Goal: Task Accomplishment & Management: Manage account settings

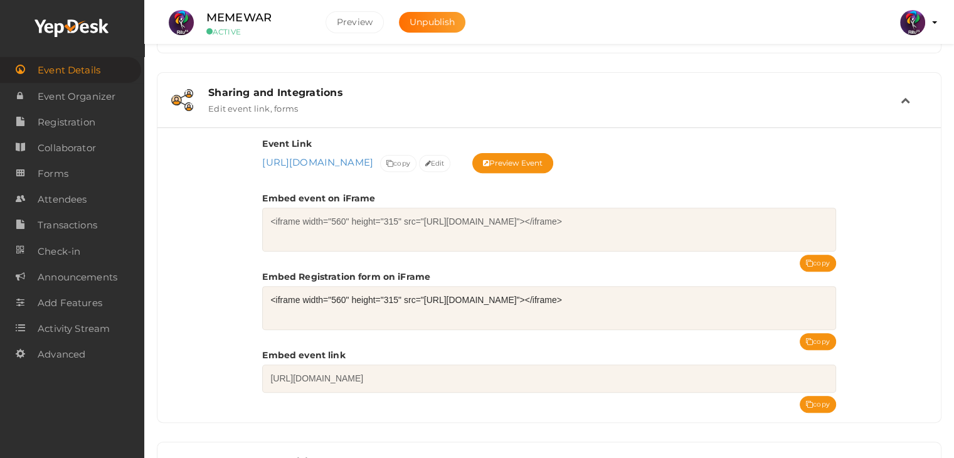
scroll to position [437, 0]
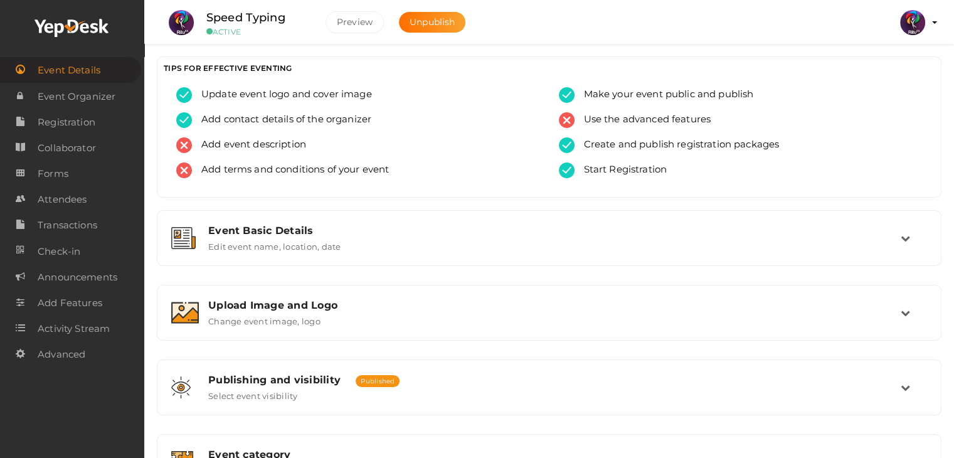
click at [911, 26] on img at bounding box center [912, 22] width 25 height 25
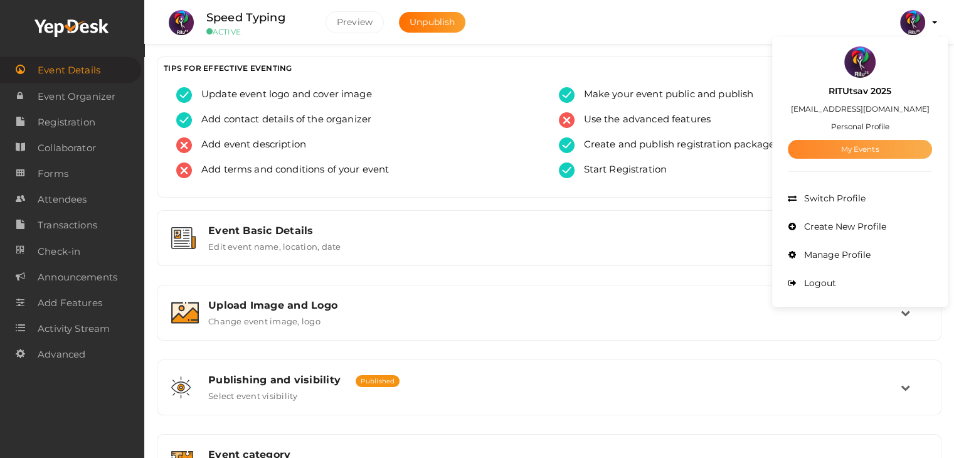
click at [854, 145] on link "My Events" at bounding box center [860, 149] width 144 height 19
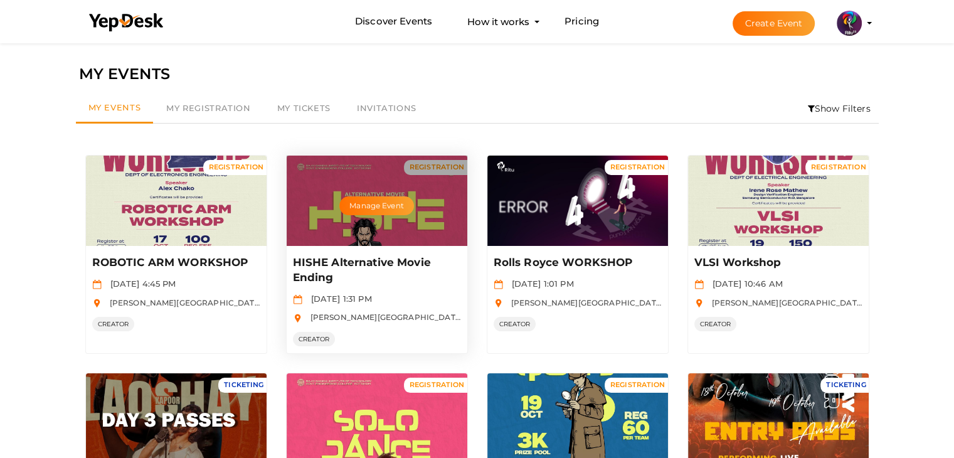
scroll to position [625, 0]
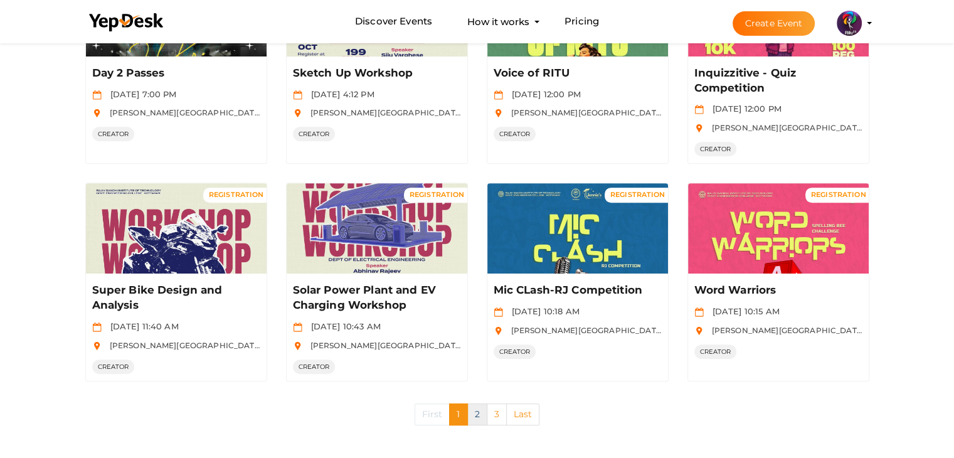
click at [480, 415] on link "2" at bounding box center [477, 414] width 20 height 22
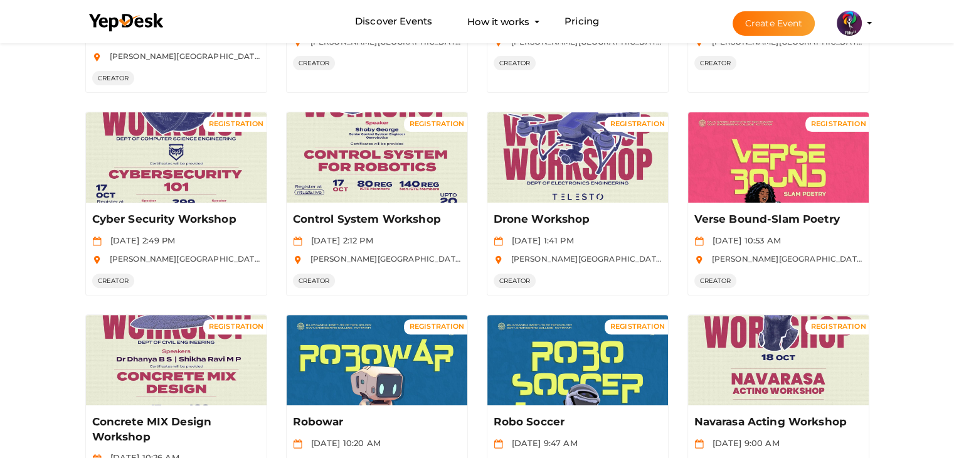
scroll to position [595, 0]
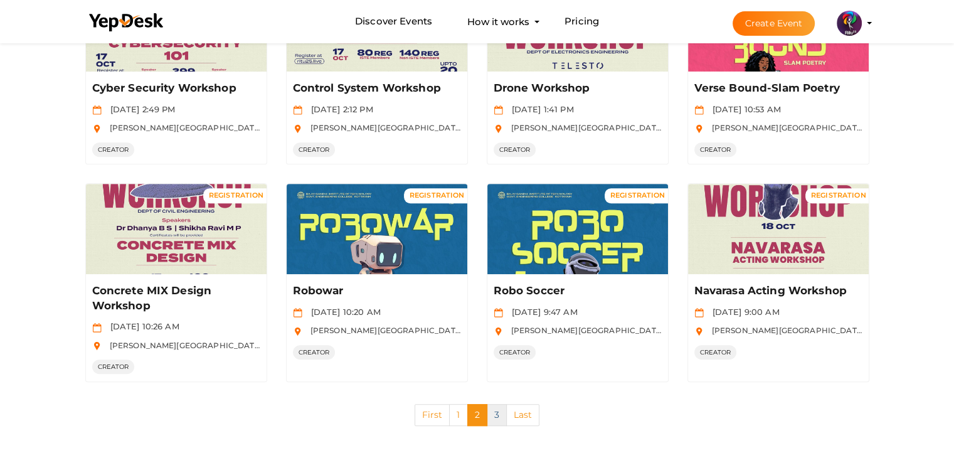
click at [498, 410] on link "3" at bounding box center [497, 415] width 20 height 22
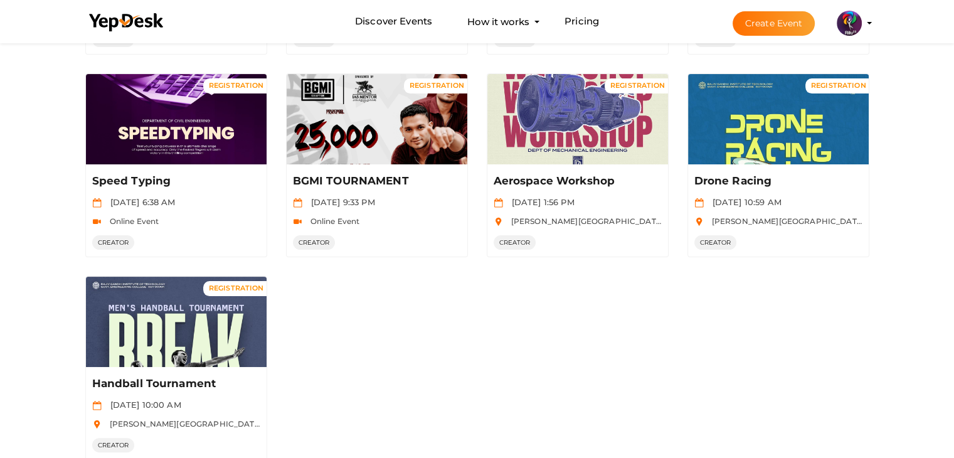
scroll to position [284, 0]
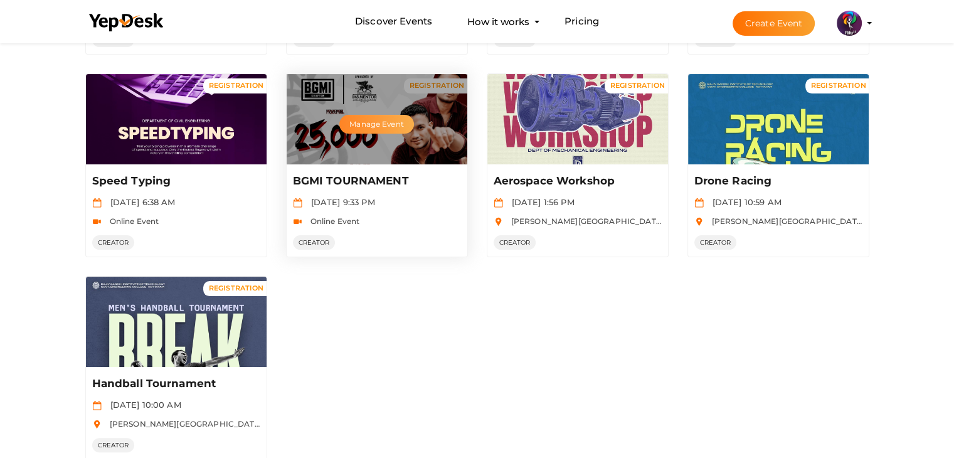
click at [363, 118] on button "Manage Event" at bounding box center [376, 124] width 74 height 19
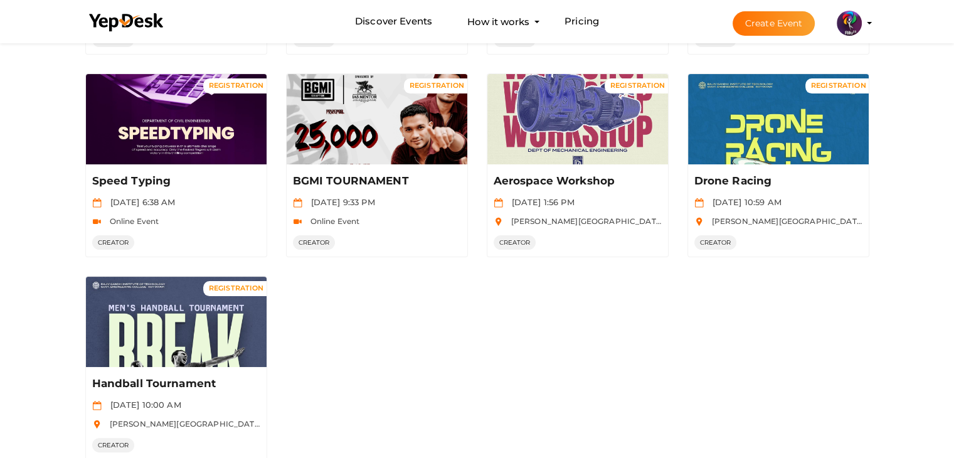
click at [862, 24] on profile-pic at bounding box center [849, 22] width 25 height 9
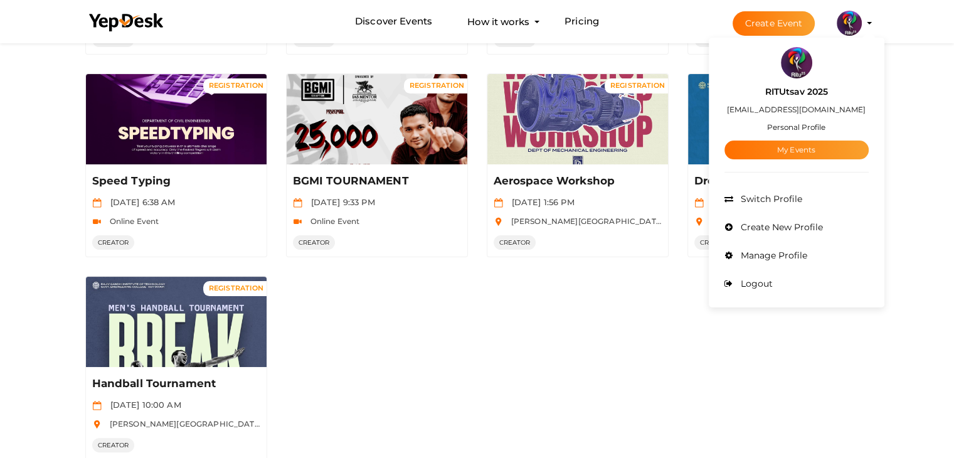
click at [633, 261] on div "REGISTRATION Manage Event Moment of RITU Oct 16 2025, 4:51 PM RAJIV GANDHI INST…" at bounding box center [477, 165] width 803 height 608
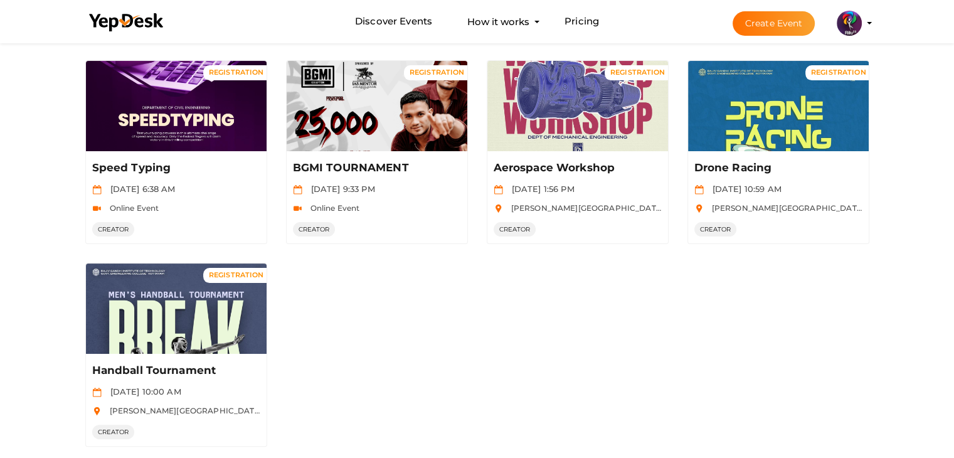
scroll to position [363, 0]
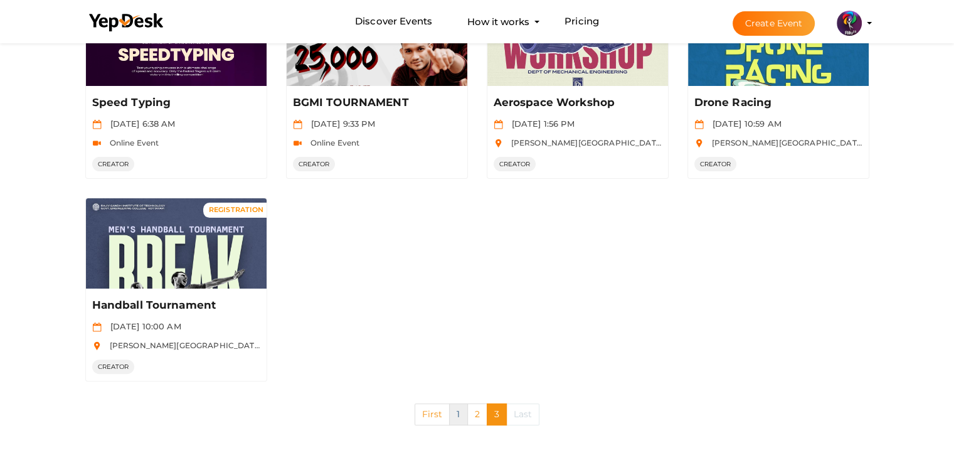
click at [462, 419] on link "1" at bounding box center [458, 414] width 18 height 22
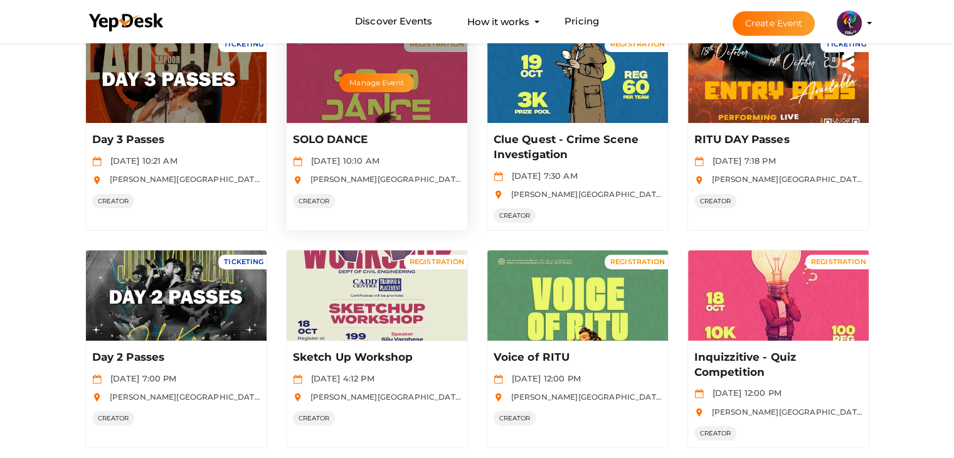
scroll to position [343, 0]
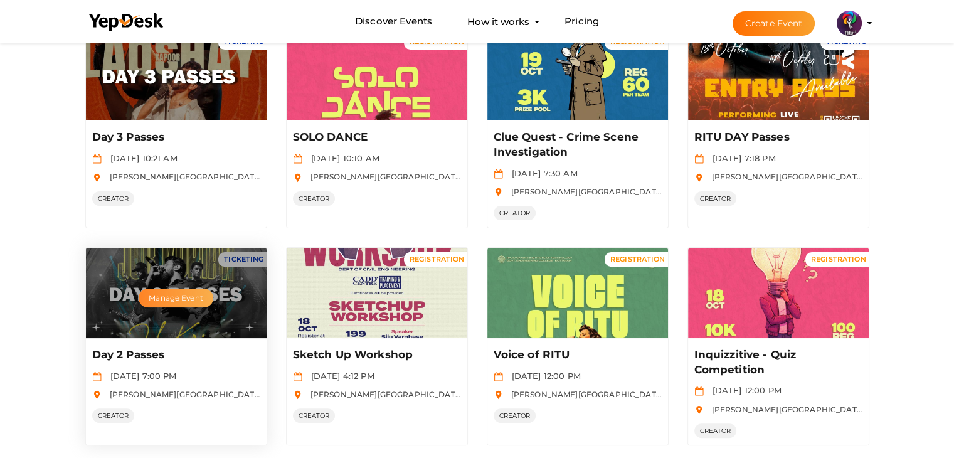
click at [189, 294] on button "Manage Event" at bounding box center [176, 298] width 74 height 19
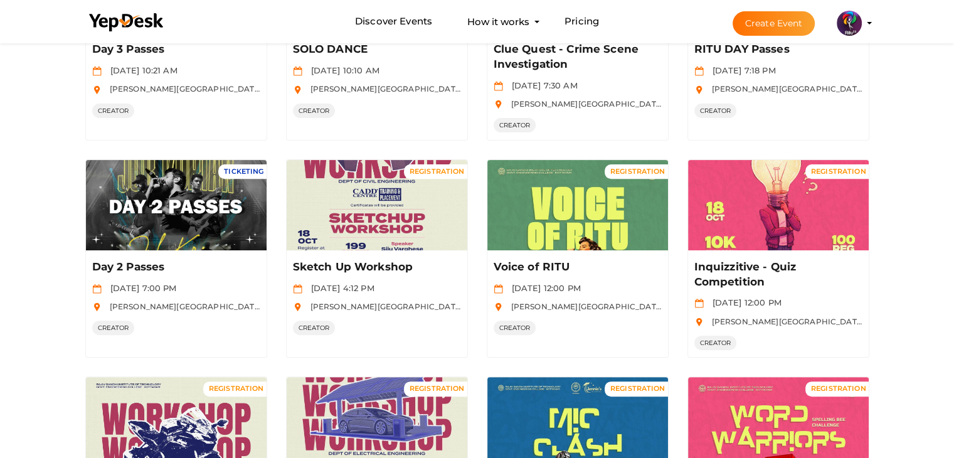
scroll to position [625, 0]
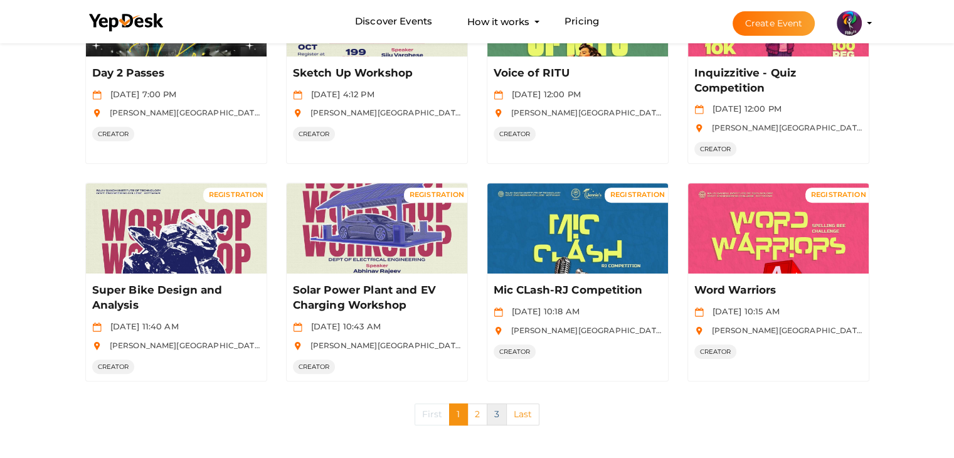
click at [489, 410] on link "3" at bounding box center [497, 414] width 20 height 22
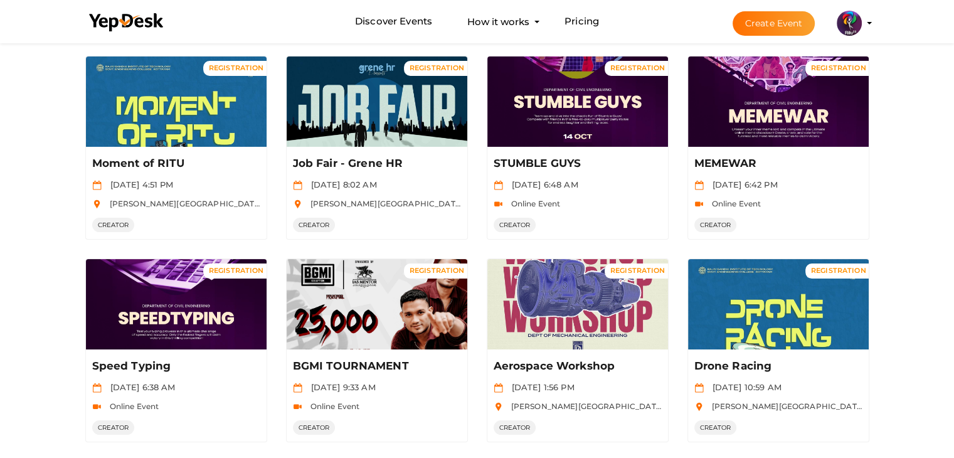
scroll to position [107, 0]
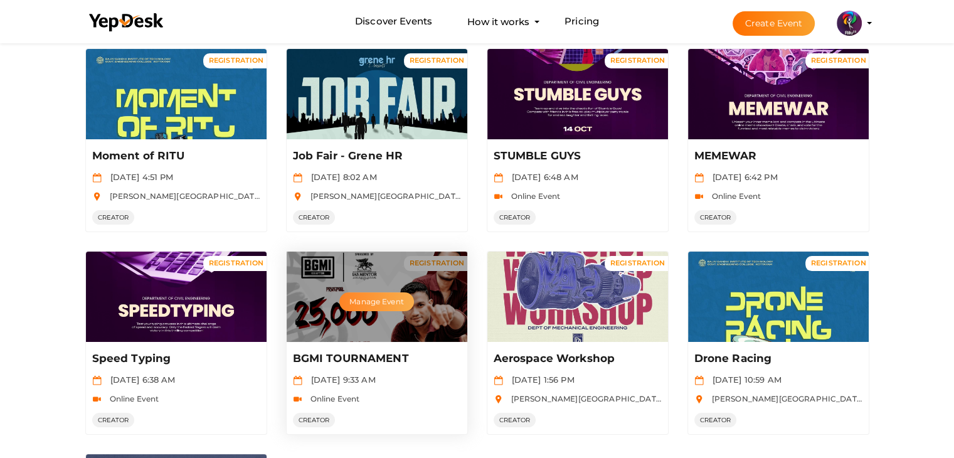
click at [380, 293] on button "Manage Event" at bounding box center [376, 301] width 74 height 19
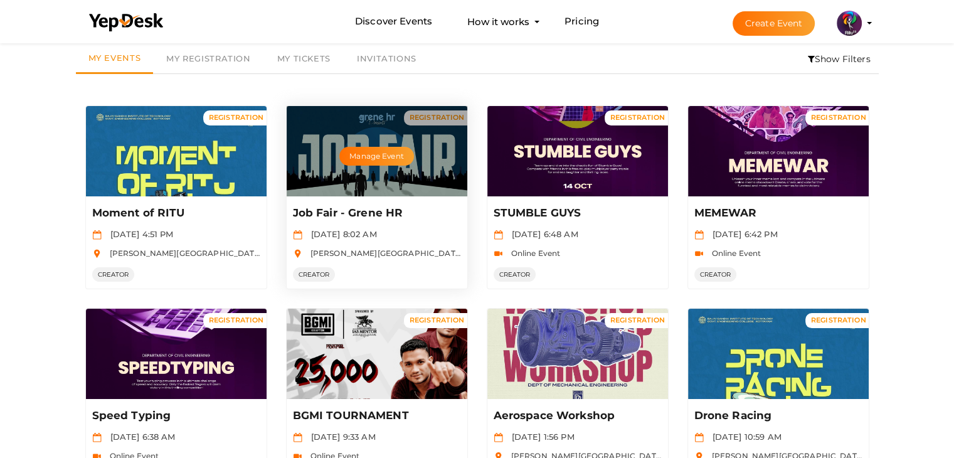
scroll to position [0, 0]
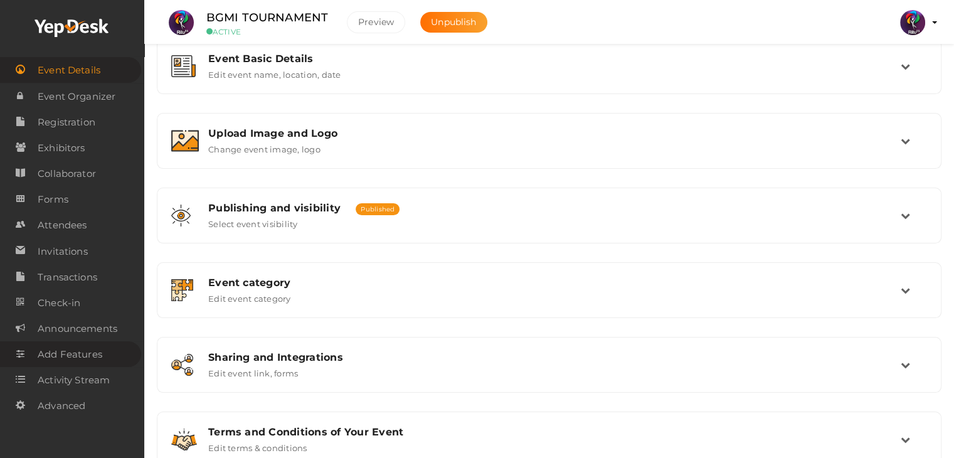
scroll to position [211, 0]
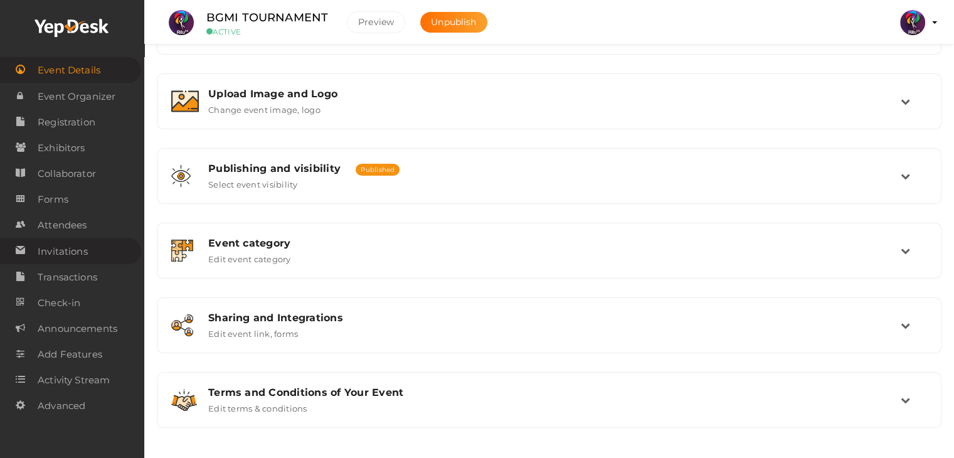
click at [86, 242] on span "Invitations" at bounding box center [63, 251] width 50 height 25
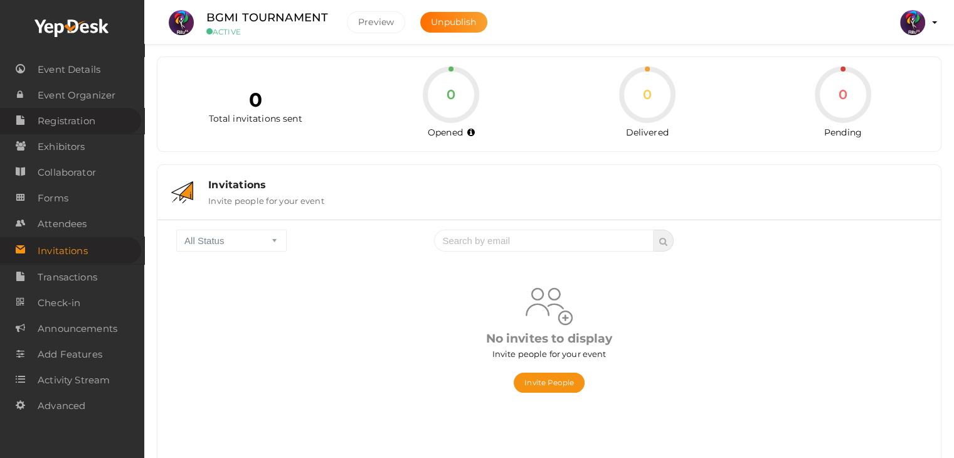
click at [75, 112] on span "Registration" at bounding box center [67, 121] width 58 height 25
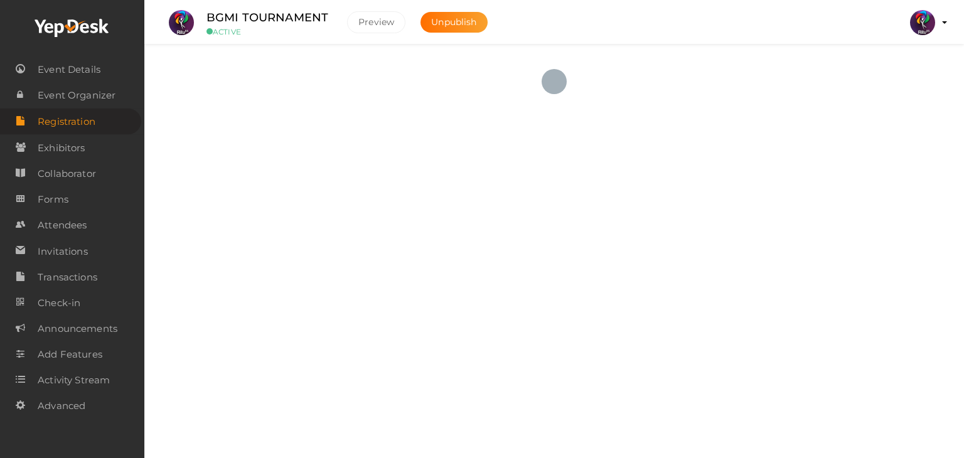
checkbox input "true"
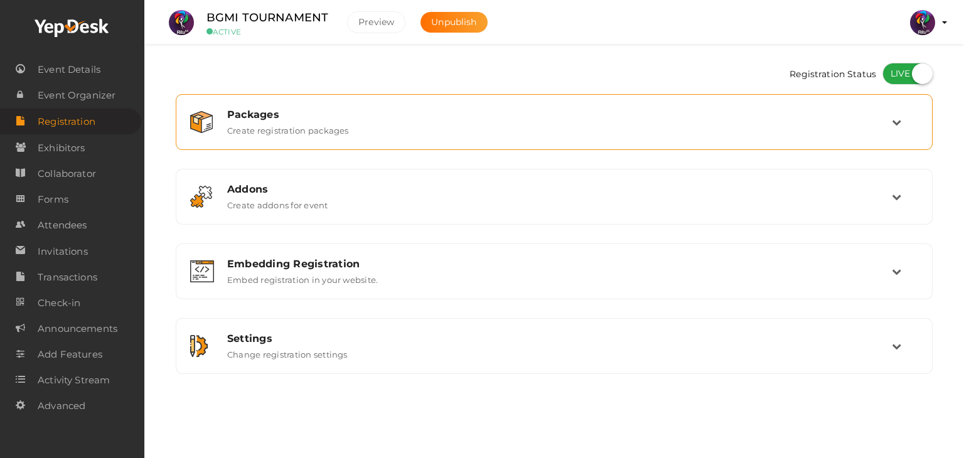
click at [639, 144] on div "Packages Create registration packages" at bounding box center [554, 122] width 757 height 56
click at [730, 119] on div "Packages" at bounding box center [559, 115] width 664 height 12
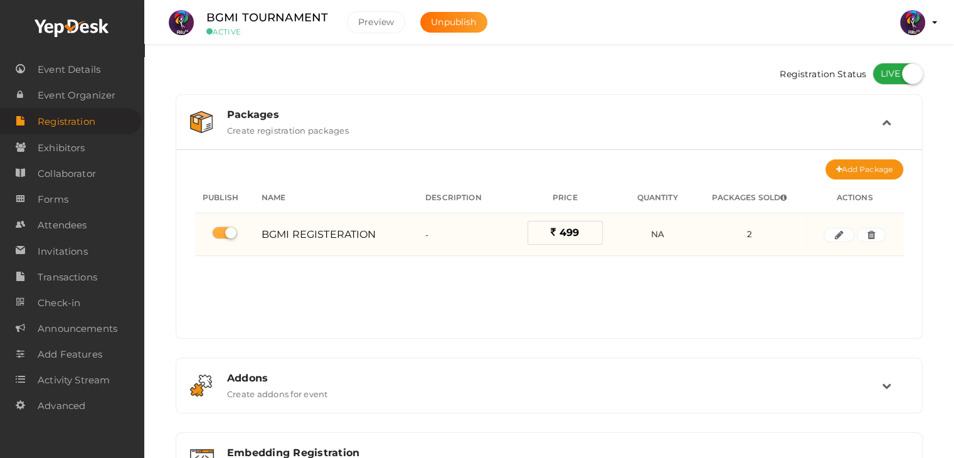
click at [822, 234] on td at bounding box center [854, 234] width 97 height 43
click at [826, 233] on button "button" at bounding box center [839, 235] width 30 height 15
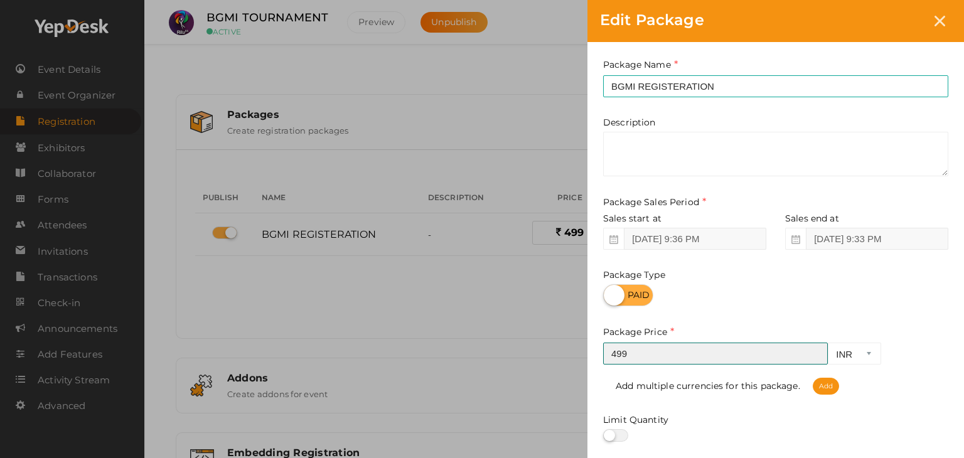
click at [642, 363] on input "499" at bounding box center [715, 353] width 225 height 22
type input "4"
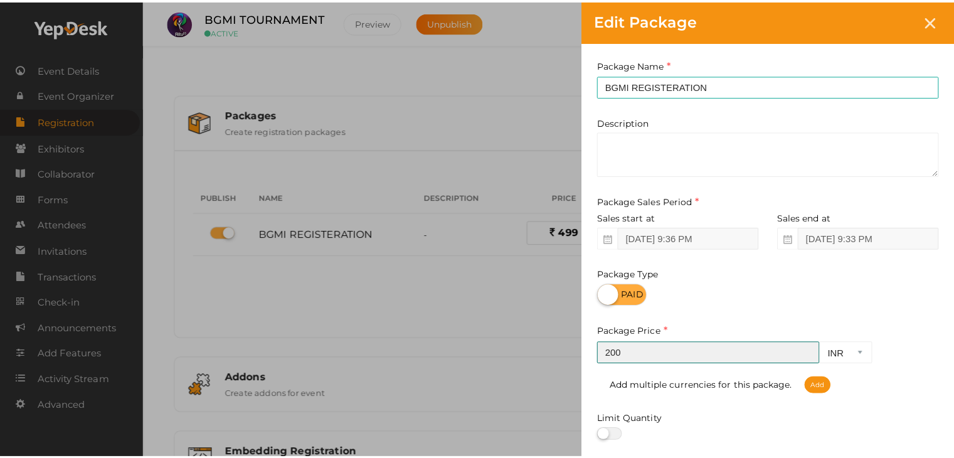
scroll to position [156, 0]
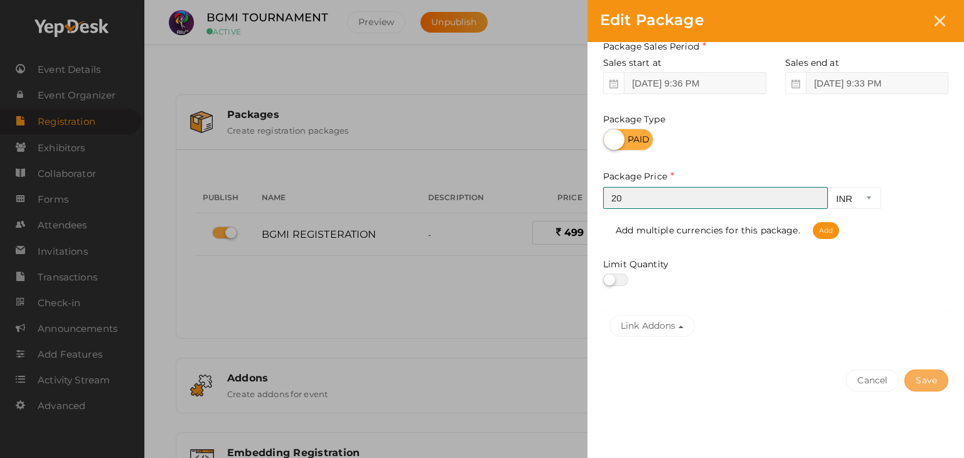
type input "2"
type input "199"
click at [933, 377] on button "Save" at bounding box center [926, 380] width 44 height 22
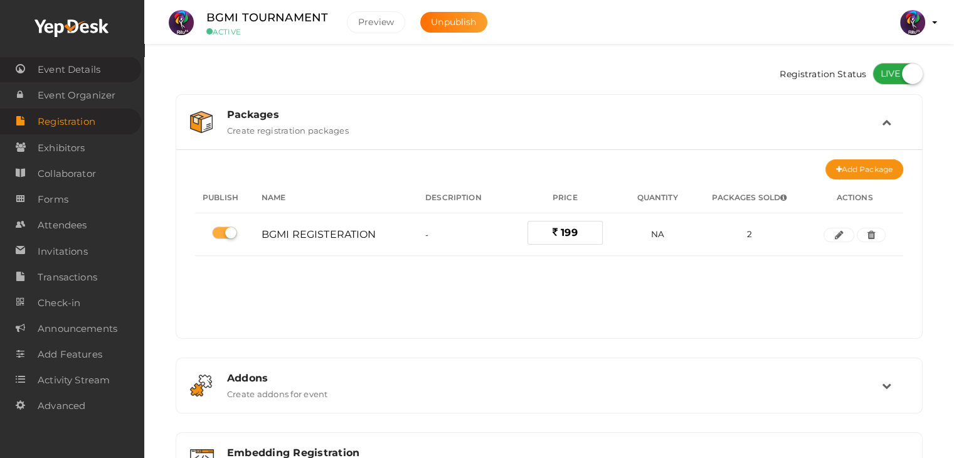
click at [74, 76] on span "Event Details" at bounding box center [69, 69] width 63 height 25
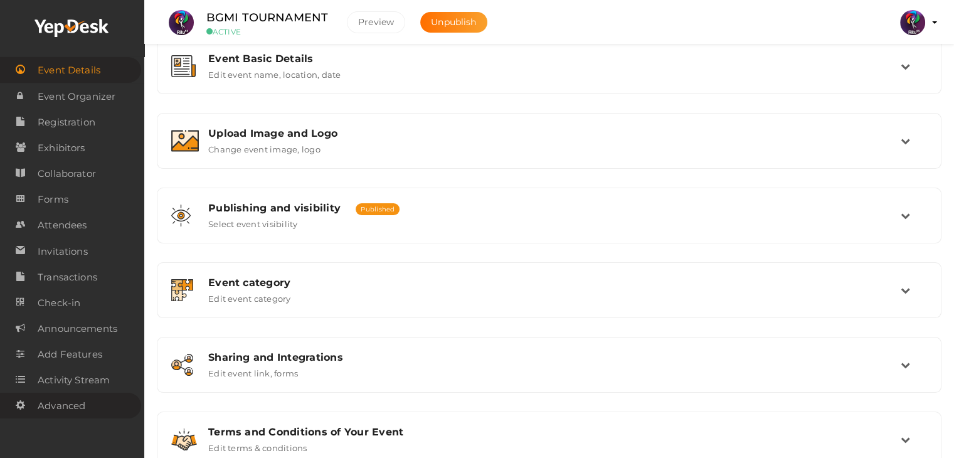
scroll to position [211, 0]
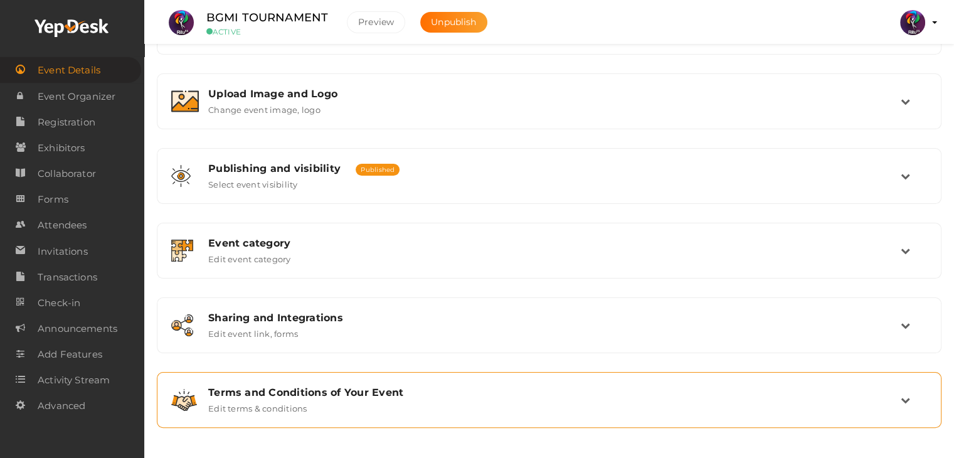
click at [307, 400] on div "Terms and Conditions of Your Event Edit terms & conditions" at bounding box center [550, 399] width 702 height 27
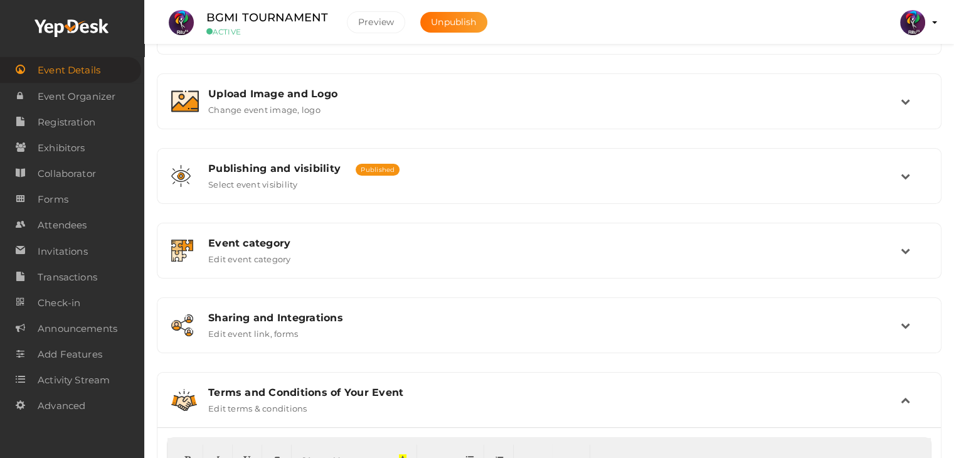
click at [307, 400] on div "Terms and Conditions of Your Event Edit terms & conditions" at bounding box center [550, 399] width 702 height 27
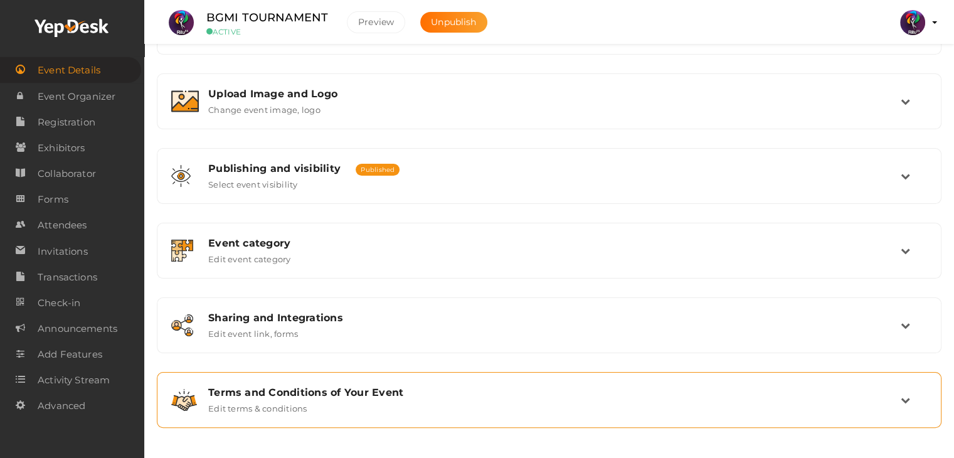
click at [337, 395] on div "Terms and Conditions of Your Event" at bounding box center [554, 392] width 693 height 12
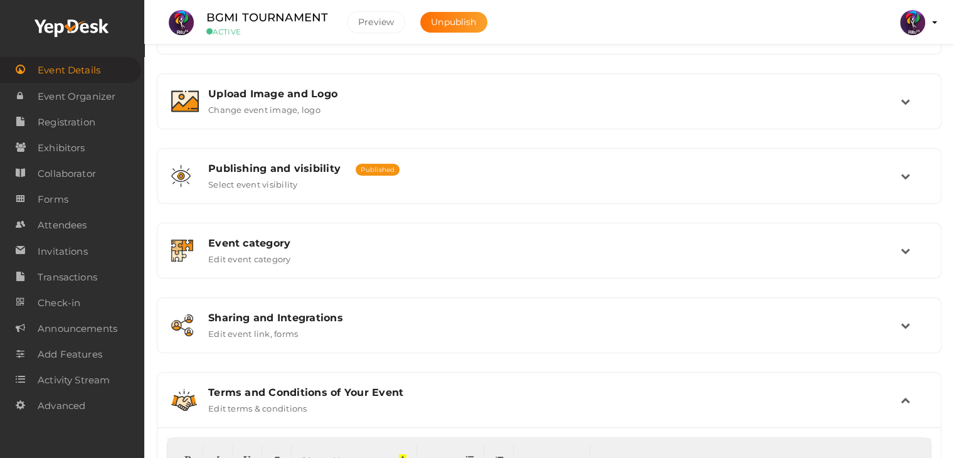
scroll to position [369, 0]
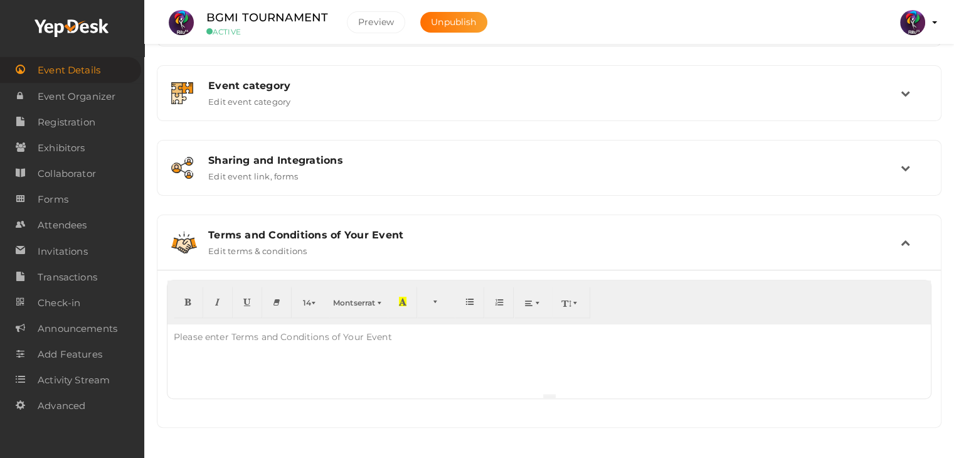
click at [393, 327] on div "Please enter Terms and Conditions of Your Event" at bounding box center [282, 336] width 231 height 25
click at [393, 332] on div "Please enter Terms and Conditions of Your Event" at bounding box center [282, 336] width 231 height 25
click at [663, 244] on div "Terms and Conditions of Your Event Edit terms & conditions" at bounding box center [550, 242] width 702 height 27
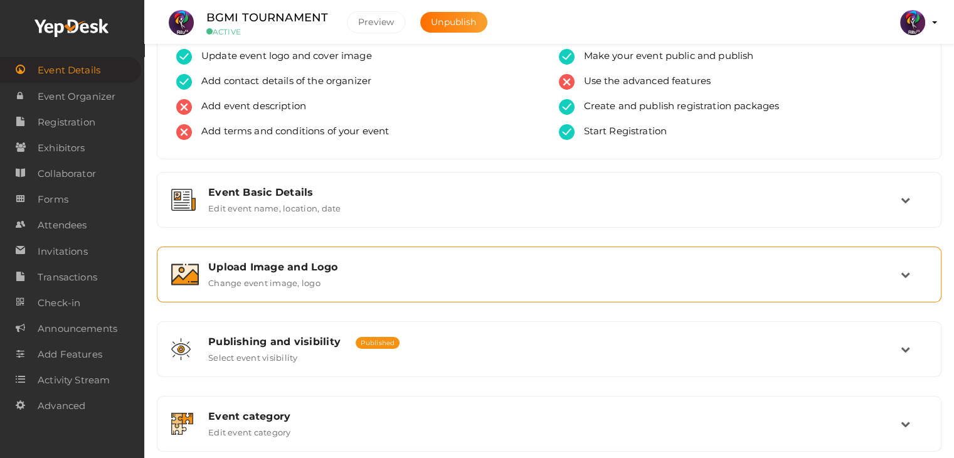
scroll to position [0, 0]
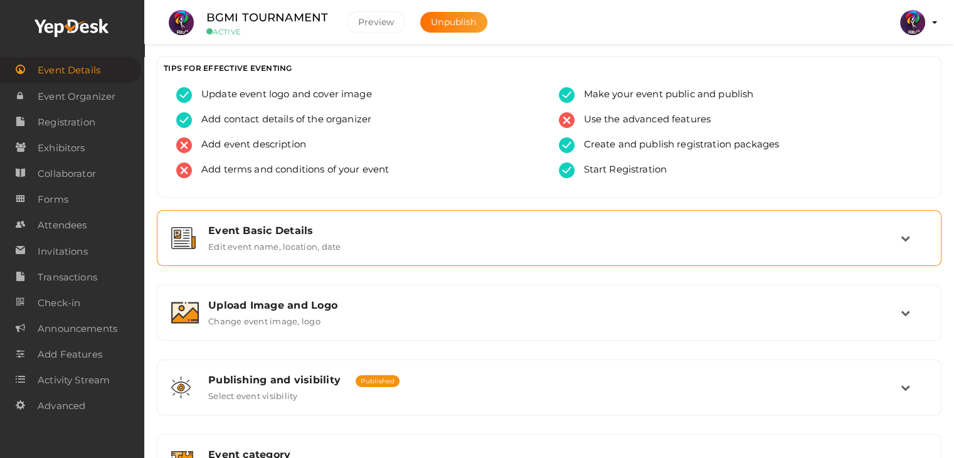
click at [401, 237] on div "Event Basic Details Edit event name, location, date" at bounding box center [550, 238] width 702 height 27
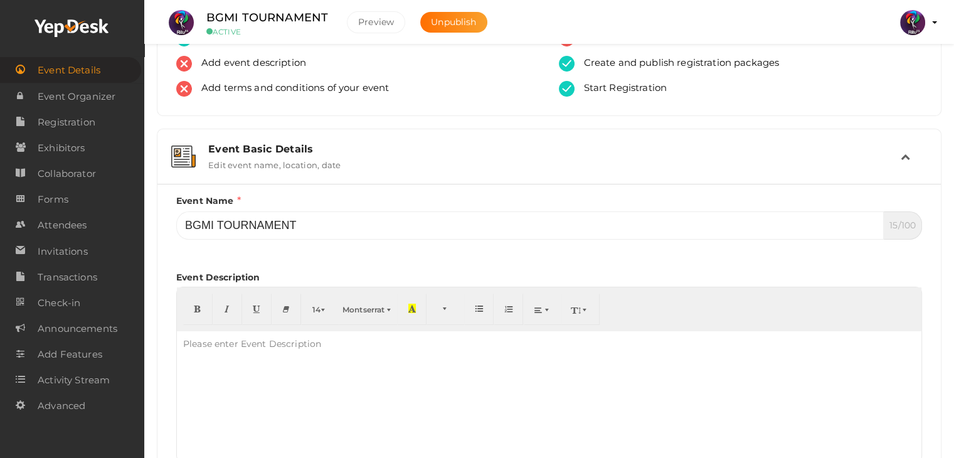
scroll to position [83, 0]
click at [321, 341] on div "Please enter Event Description" at bounding box center [252, 342] width 151 height 25
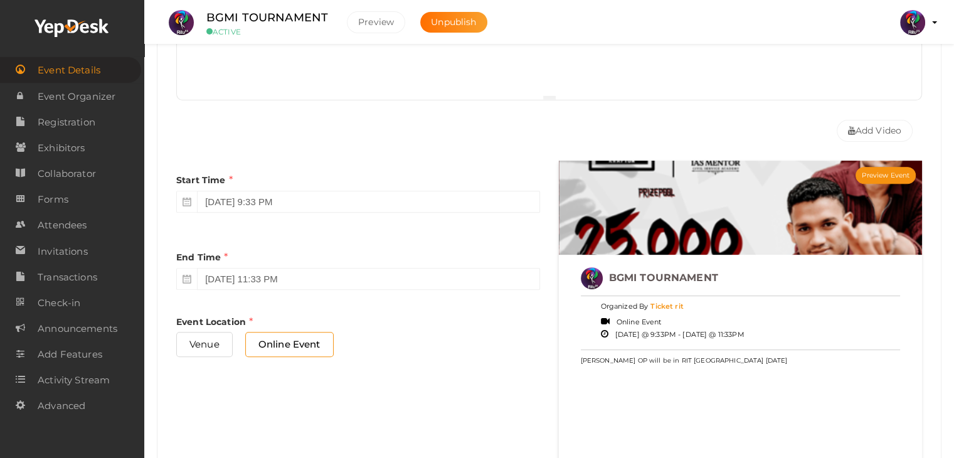
scroll to position [443, 0]
click at [243, 277] on input "October 12, 2025 11:33 PM" at bounding box center [368, 279] width 342 height 22
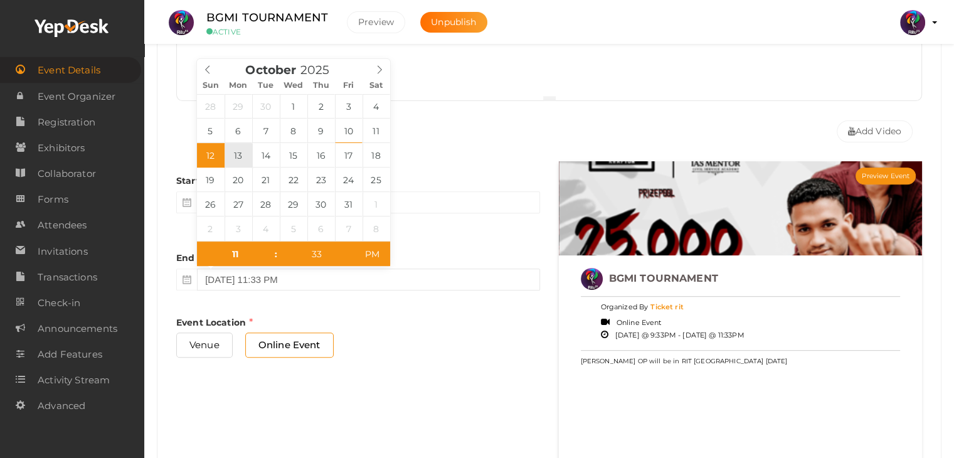
type input "October 13, 2025 11:33 PM"
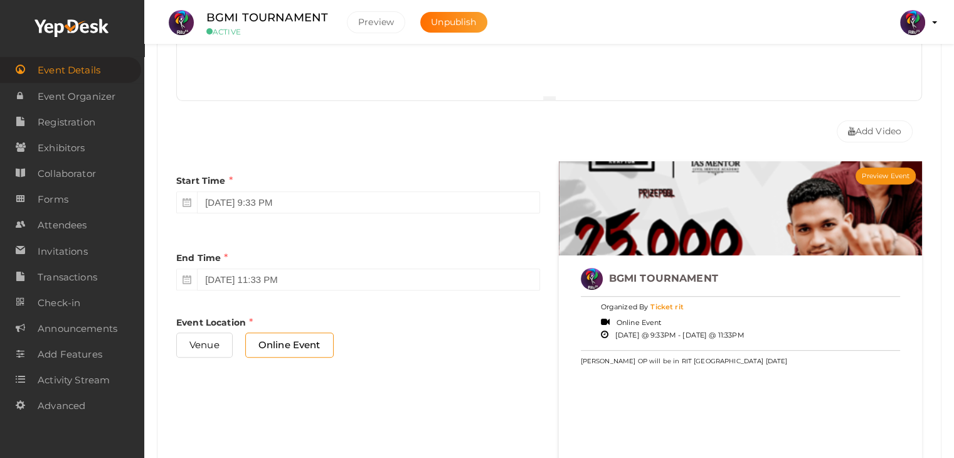
click at [478, 184] on div "Start Time October 11, 2025 9:33 PM" at bounding box center [358, 190] width 364 height 58
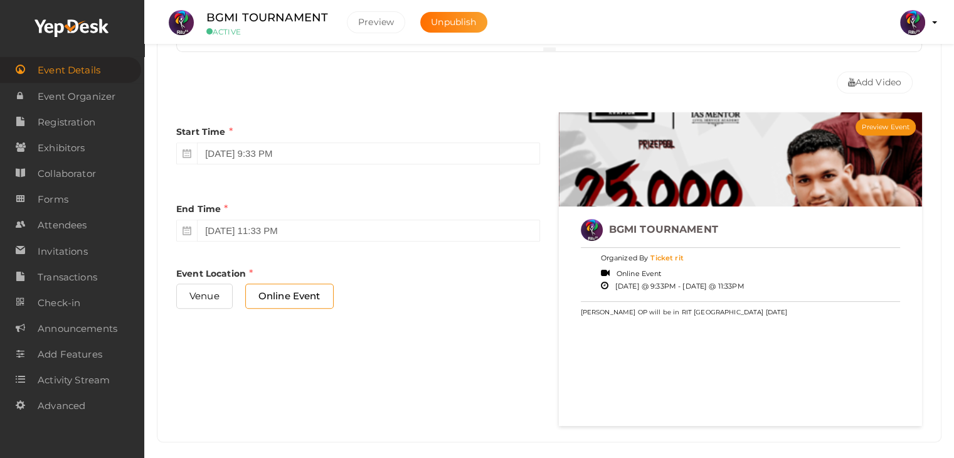
scroll to position [494, 0]
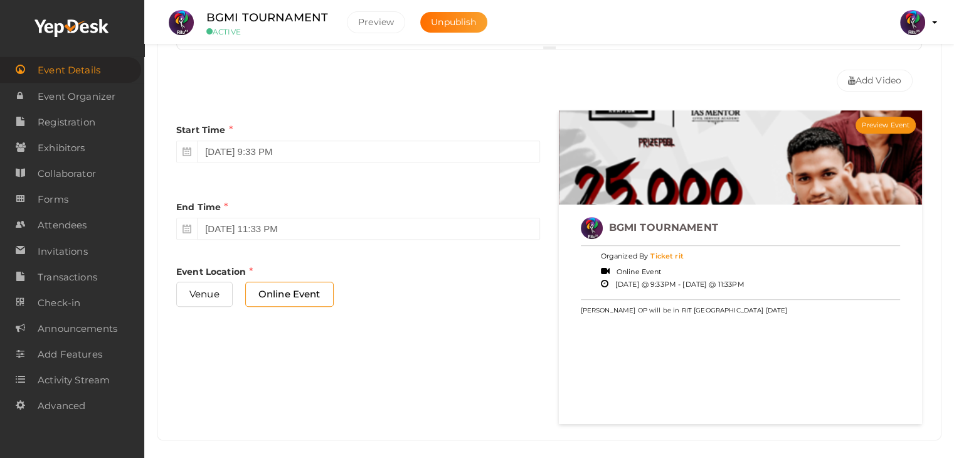
click at [334, 162] on div "Start Time October 11, 2025 9:33 PM" at bounding box center [358, 139] width 364 height 58
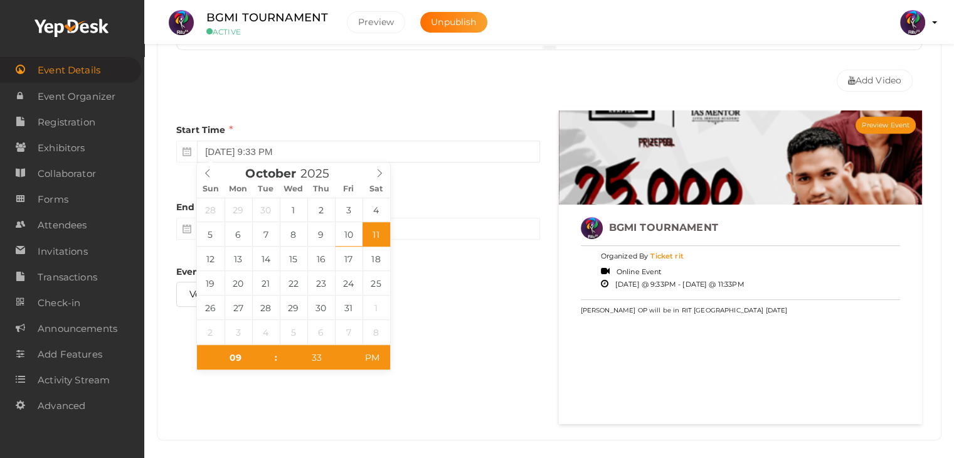
click at [337, 151] on input "October 11, 2025 9:33 PM" at bounding box center [368, 152] width 342 height 22
type input "October 11, 2025 9:33 AM"
click at [369, 352] on span "AM" at bounding box center [372, 357] width 35 height 25
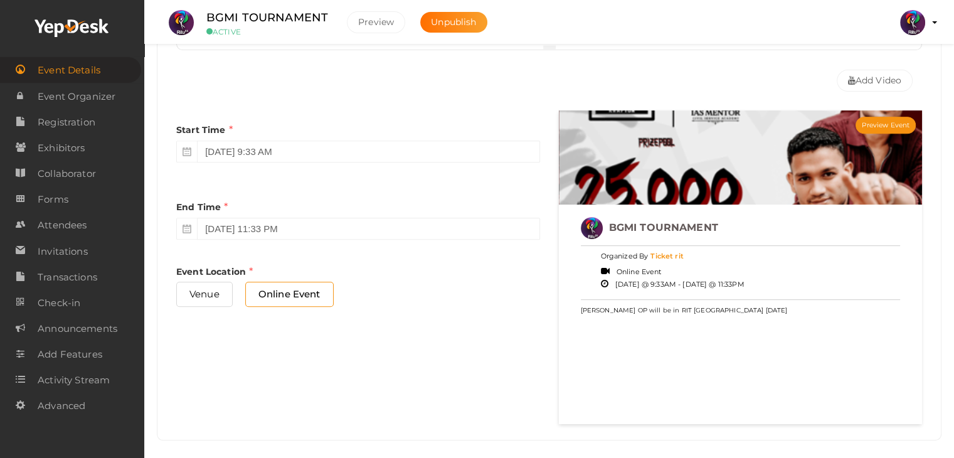
click at [469, 326] on div "Start Time October 11, 2025 9:33 AM End Time October 13, 2025 11:33 PM End Time…" at bounding box center [358, 222] width 383 height 224
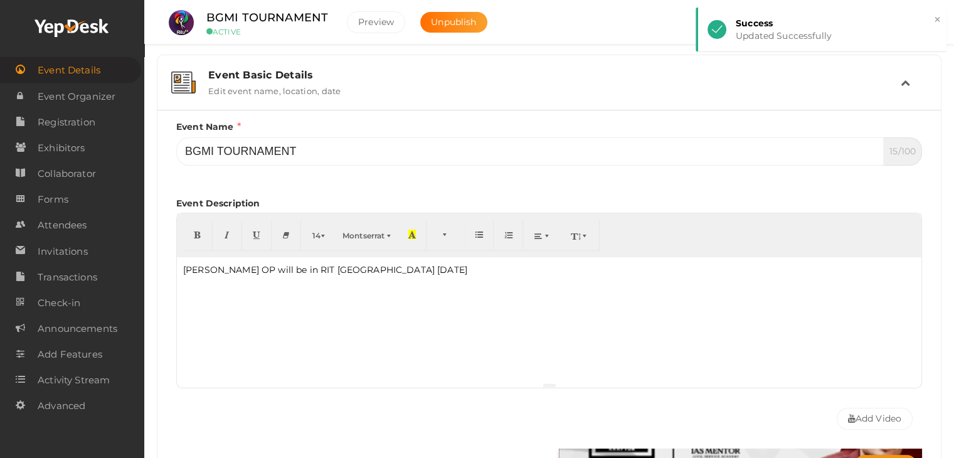
scroll to position [143, 0]
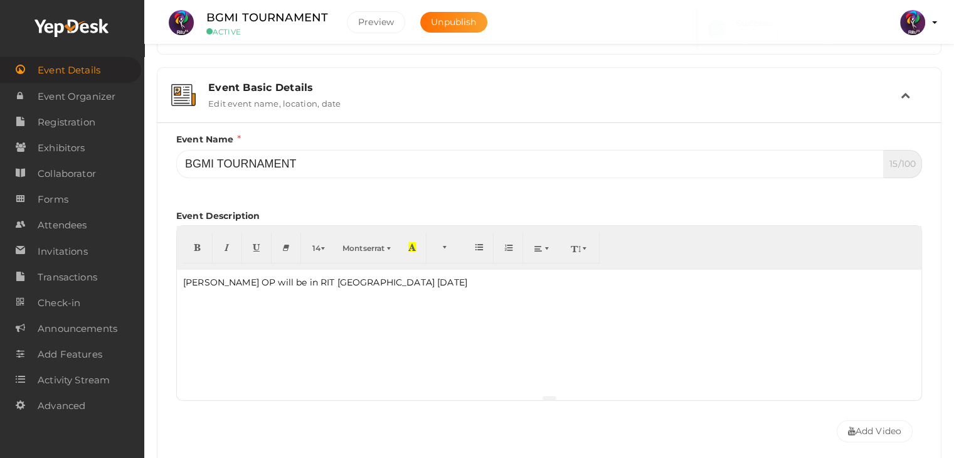
click at [907, 96] on icon at bounding box center [905, 94] width 9 height 9
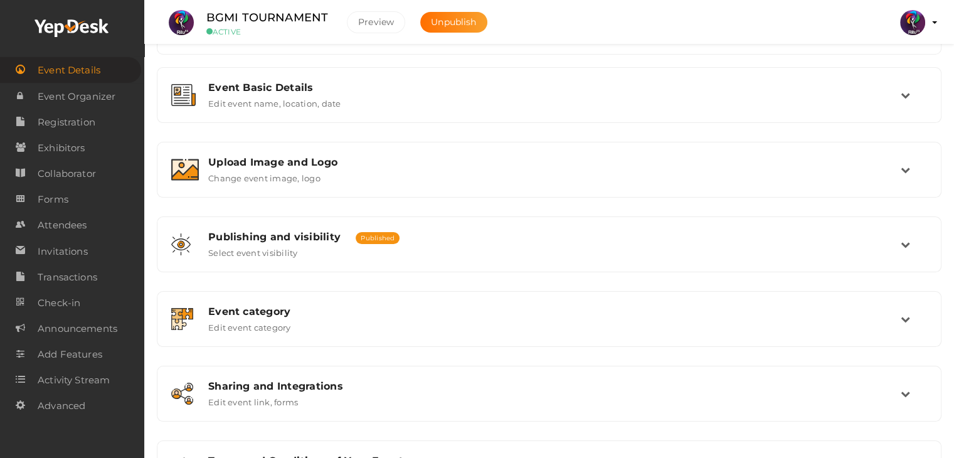
click at [911, 23] on img at bounding box center [912, 22] width 25 height 25
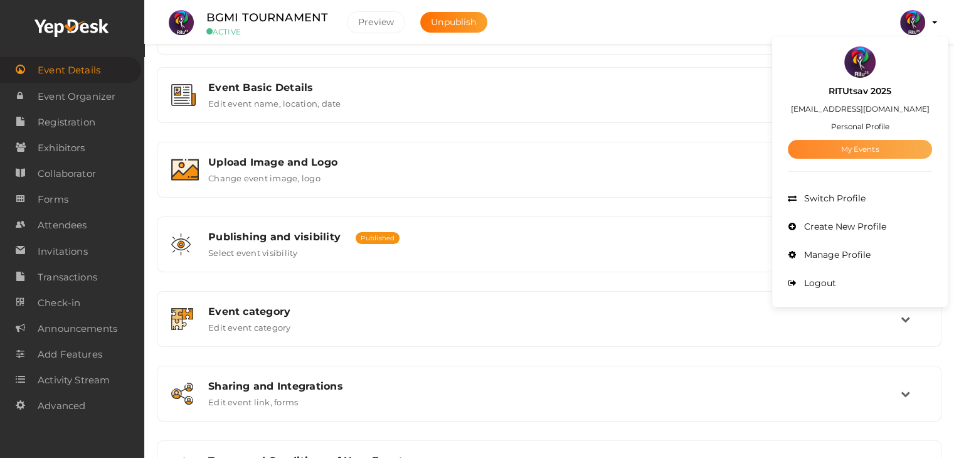
click at [848, 156] on link "My Events" at bounding box center [860, 149] width 144 height 19
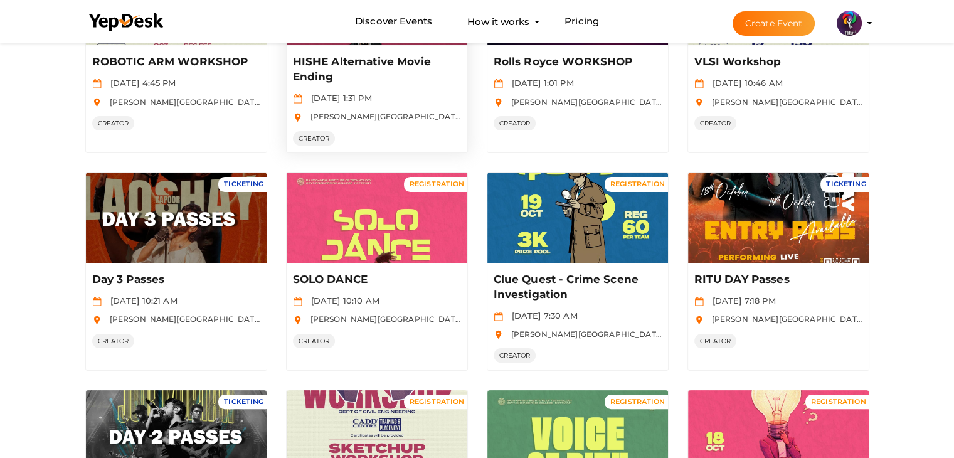
scroll to position [206, 0]
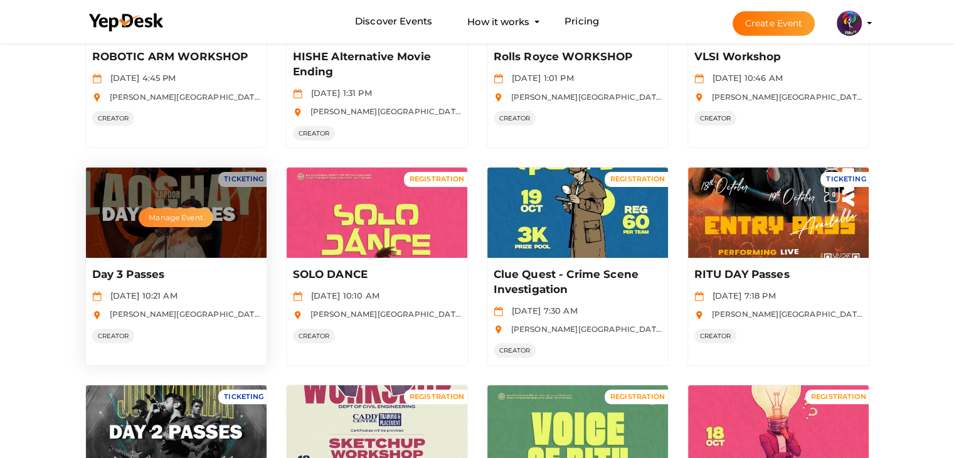
click at [163, 216] on button "Manage Event" at bounding box center [176, 217] width 74 height 19
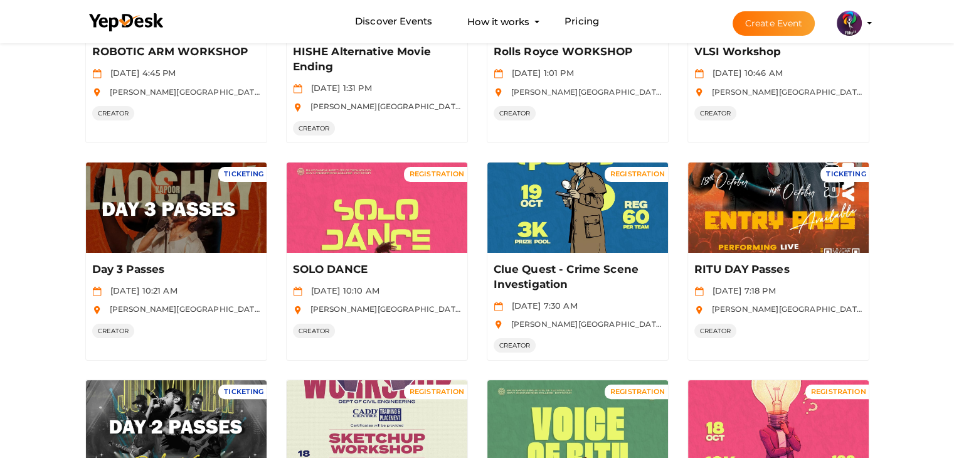
scroll to position [0, 0]
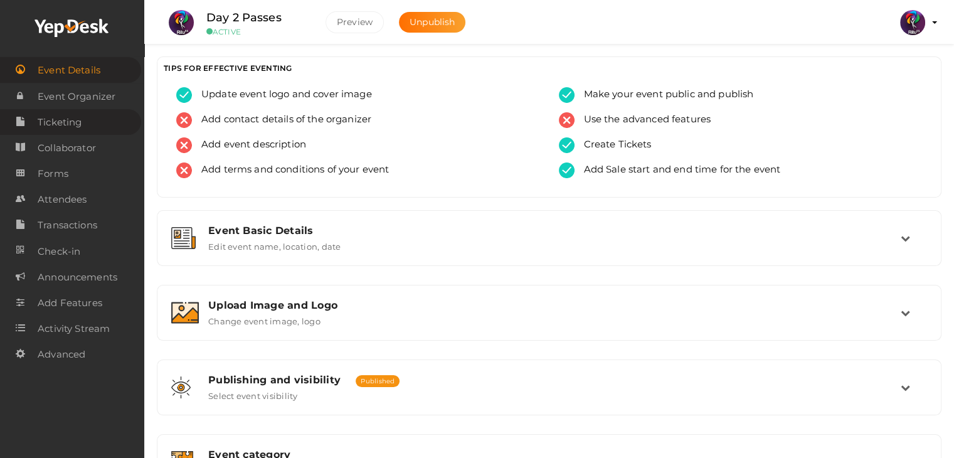
click at [79, 123] on span "Ticketing" at bounding box center [60, 122] width 44 height 25
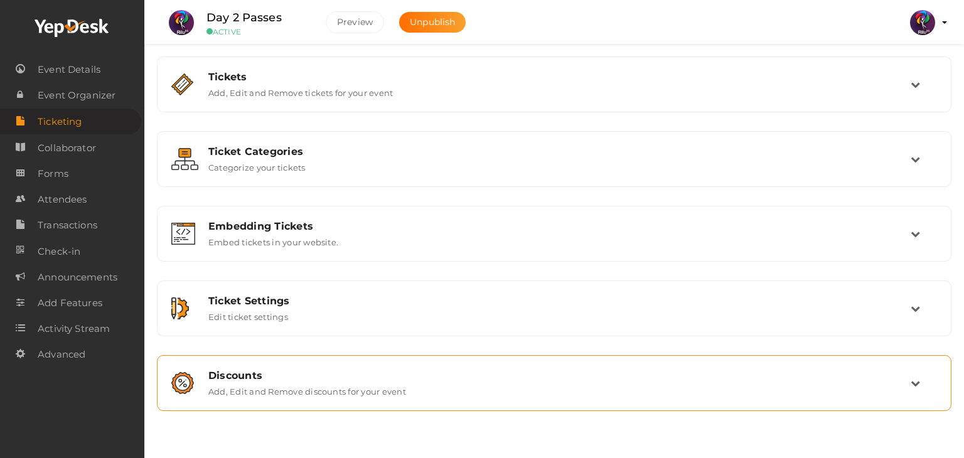
drag, startPoint x: 372, startPoint y: 410, endPoint x: 391, endPoint y: 398, distance: 22.6
click at [391, 398] on div "Tickets Add, Edit and Remove tickets for your event Add Ticket No tickets to di…" at bounding box center [554, 242] width 794 height 373
click at [391, 398] on div "Discounts Add, Edit and Remove discounts for your event" at bounding box center [554, 383] width 780 height 42
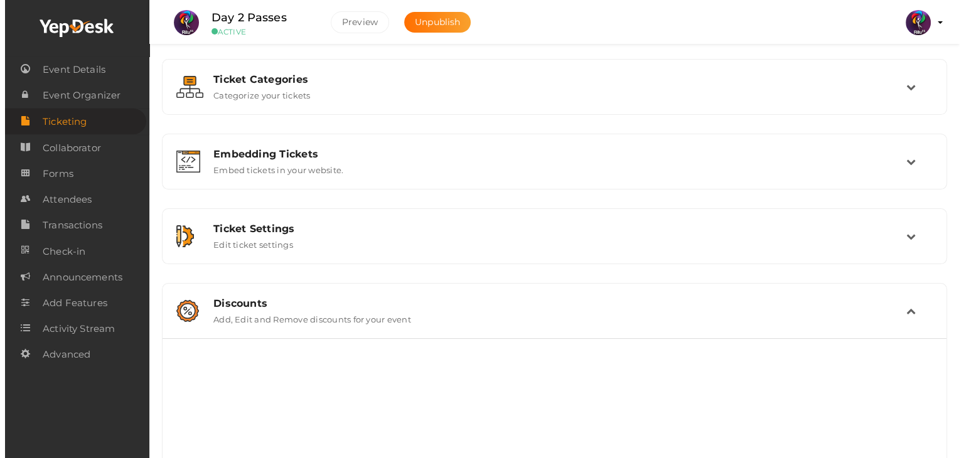
scroll to position [124, 0]
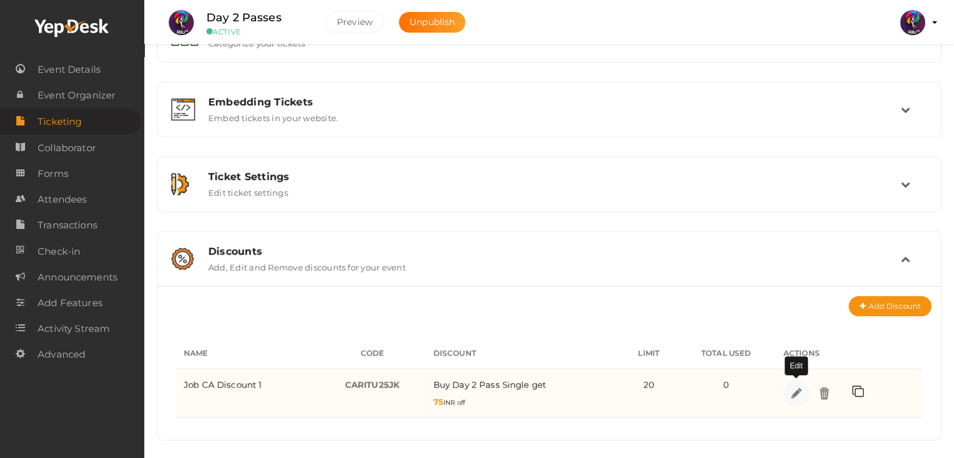
click at [797, 395] on img at bounding box center [796, 393] width 14 height 14
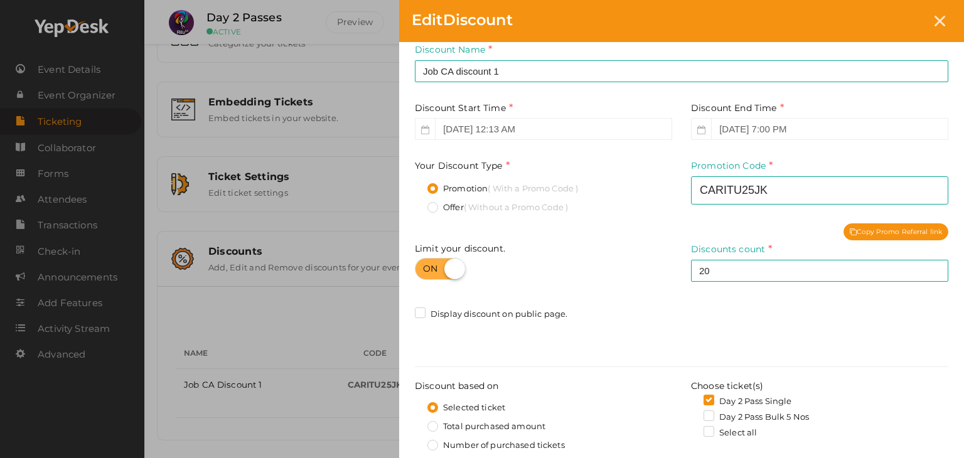
scroll to position [0, 0]
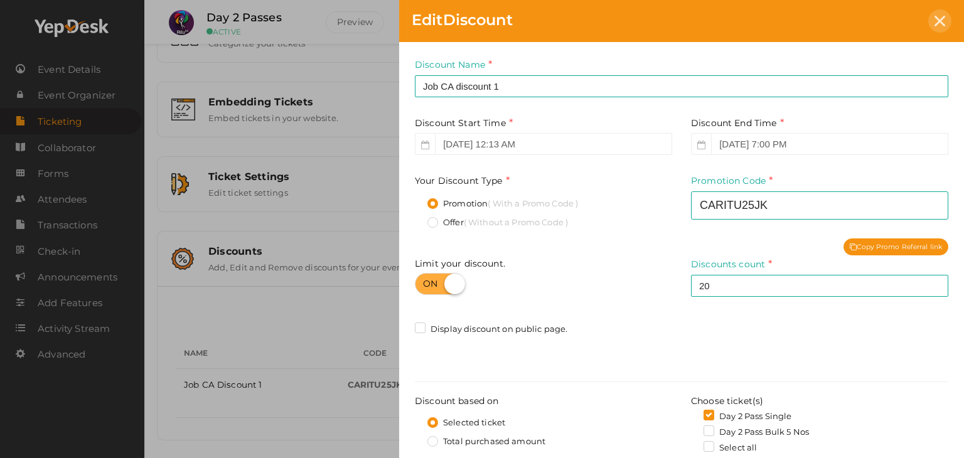
click at [943, 13] on div at bounding box center [939, 20] width 23 height 23
click at [940, 27] on div at bounding box center [939, 20] width 23 height 23
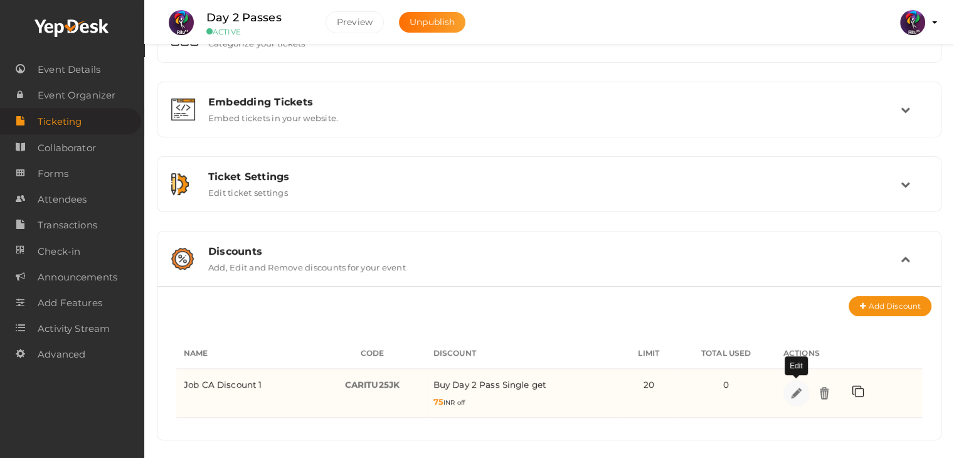
click at [791, 391] on img at bounding box center [796, 393] width 14 height 14
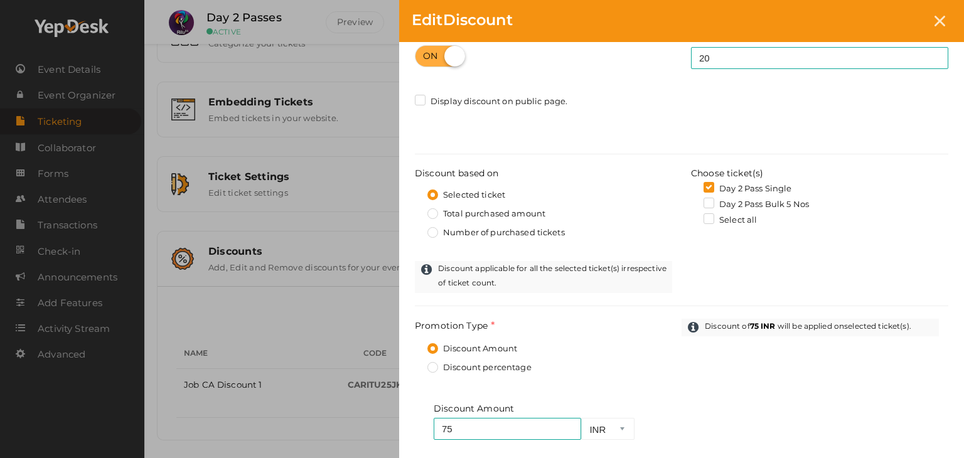
scroll to position [230, 0]
click at [465, 427] on input "75" at bounding box center [506, 427] width 147 height 22
type input "7"
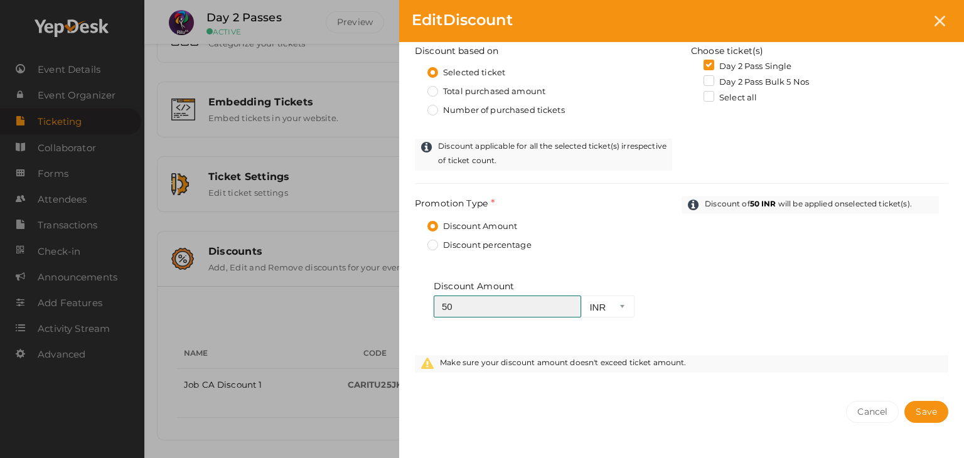
scroll to position [351, 0]
type input "50"
click at [932, 415] on button "Save" at bounding box center [926, 411] width 44 height 22
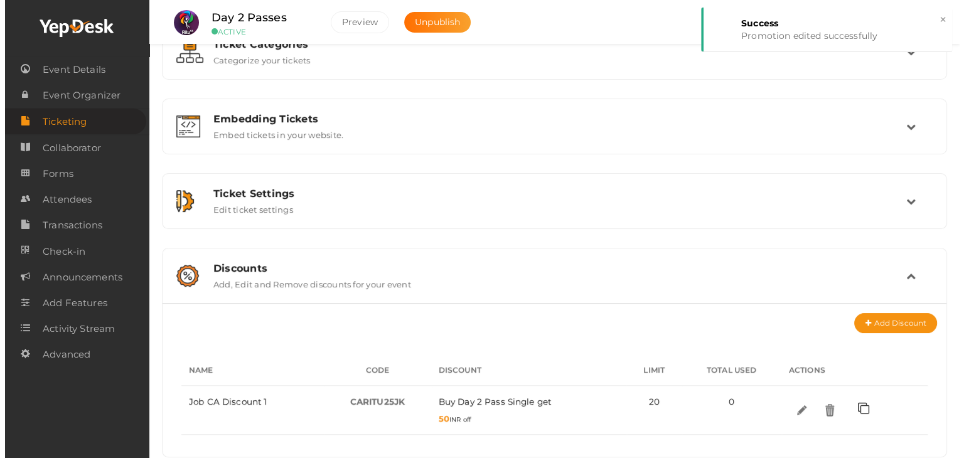
scroll to position [124, 0]
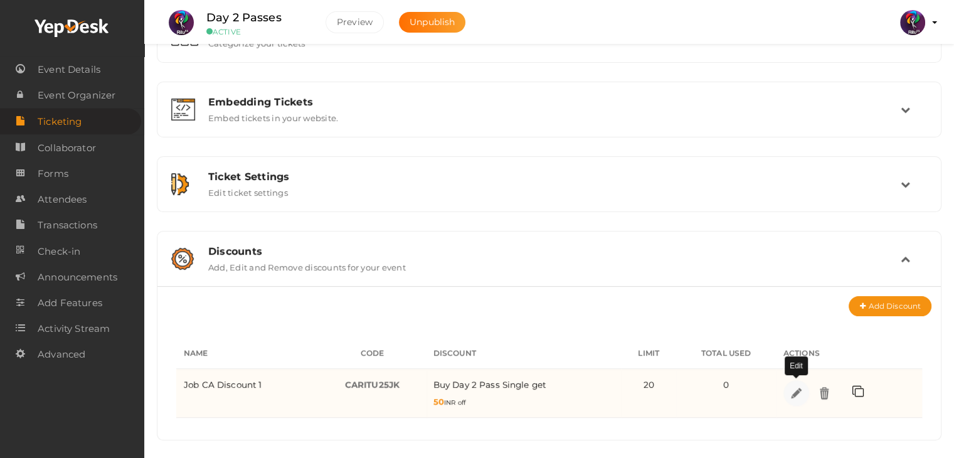
click at [800, 390] on img at bounding box center [796, 393] width 14 height 14
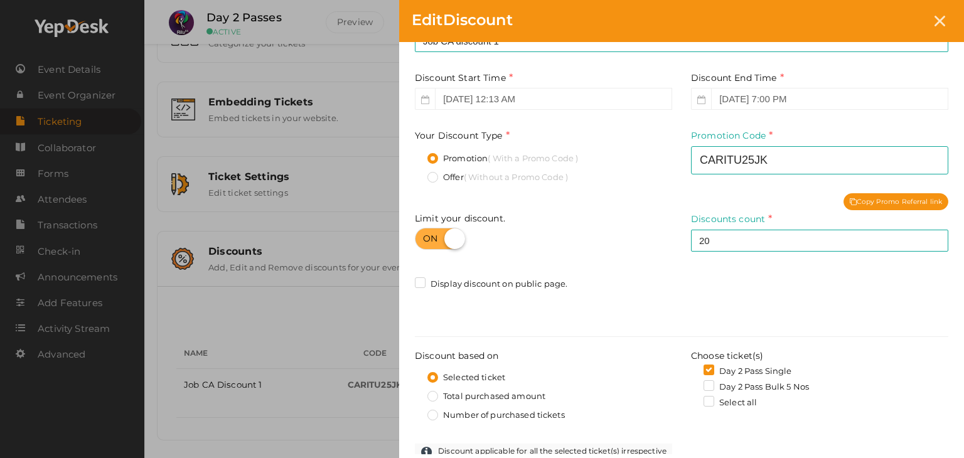
scroll to position [52, 0]
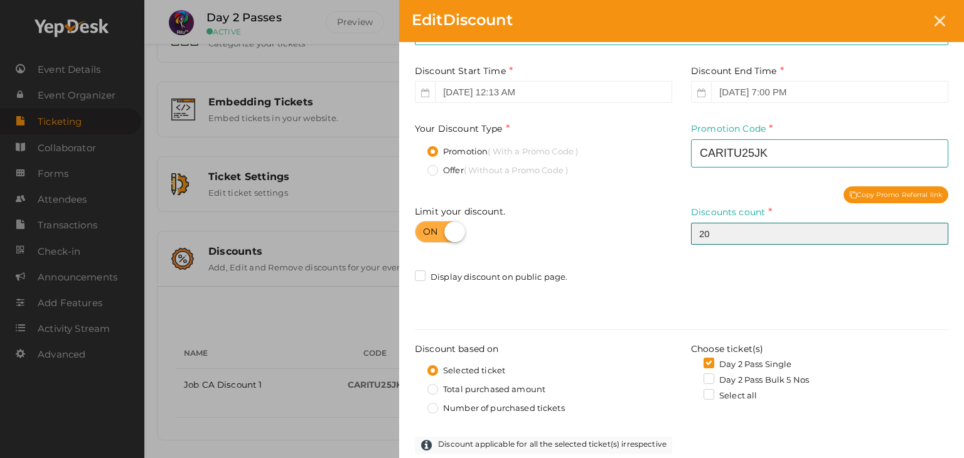
click at [741, 232] on input "20" at bounding box center [819, 234] width 257 height 22
type input "2"
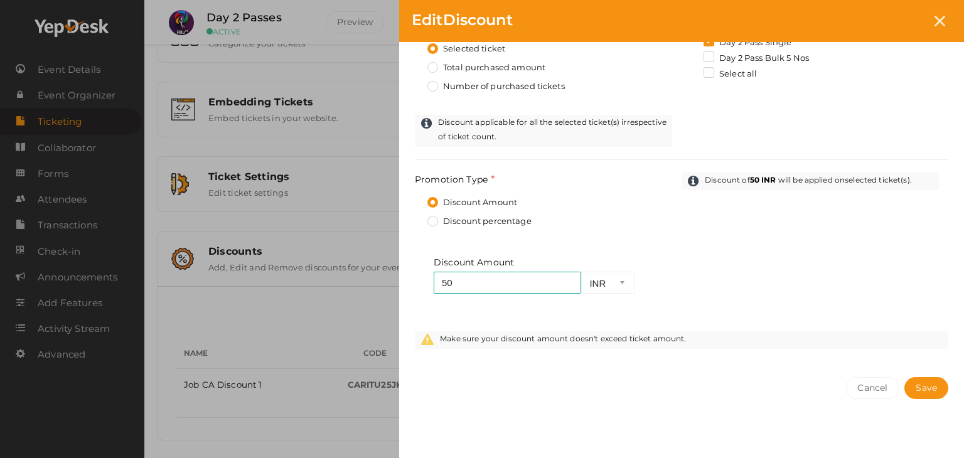
scroll to position [380, 0]
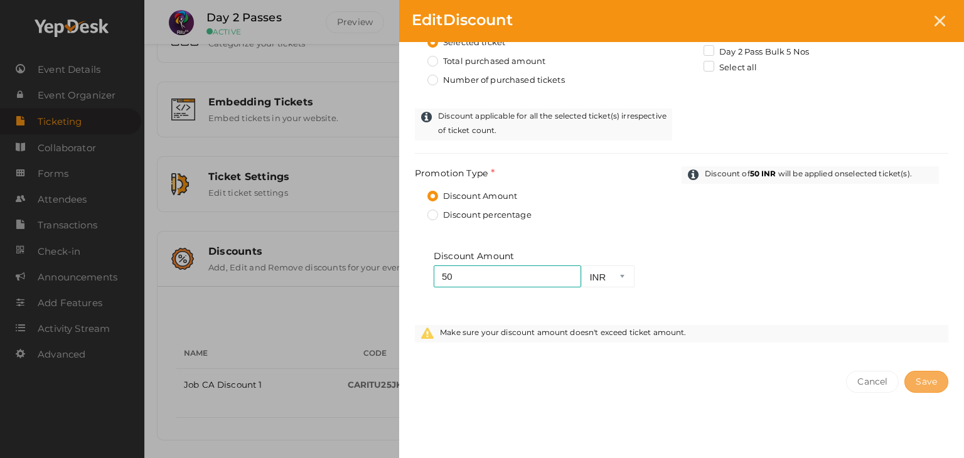
type input "15"
click at [936, 376] on span "Save" at bounding box center [925, 381] width 21 height 11
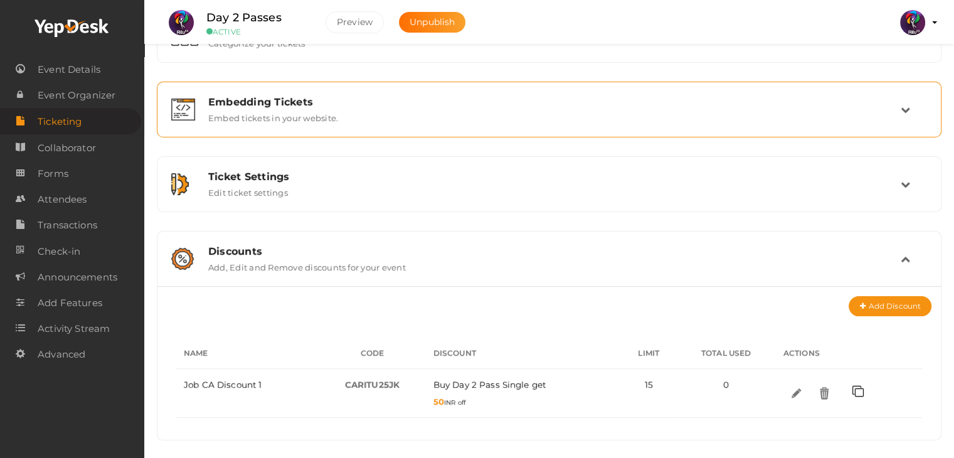
scroll to position [0, 0]
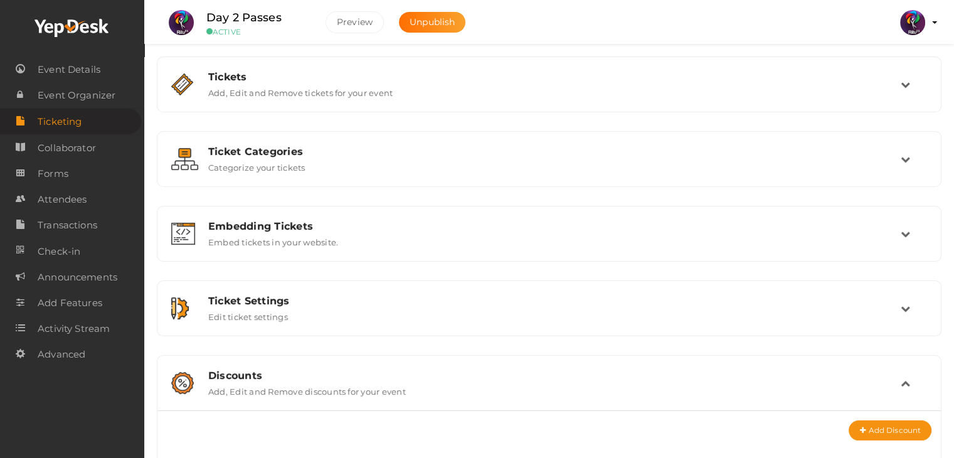
click at [921, 24] on img at bounding box center [912, 22] width 25 height 25
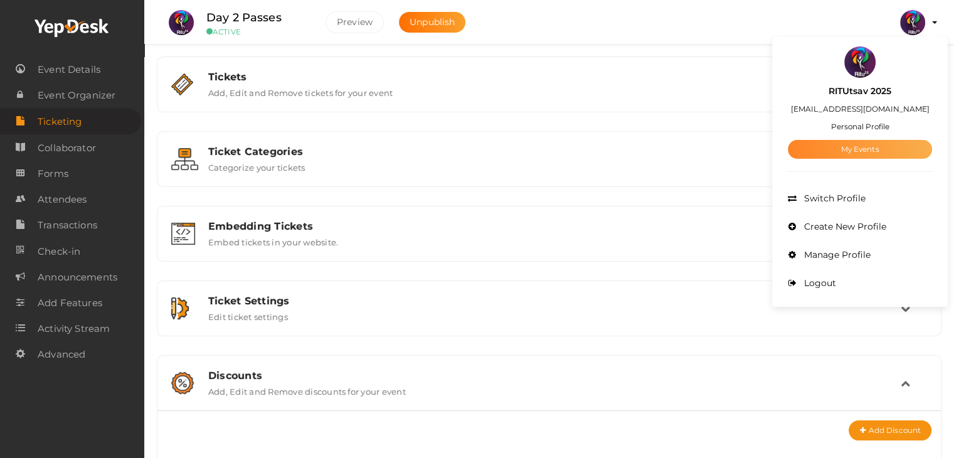
click at [884, 151] on link "My Events" at bounding box center [860, 149] width 144 height 19
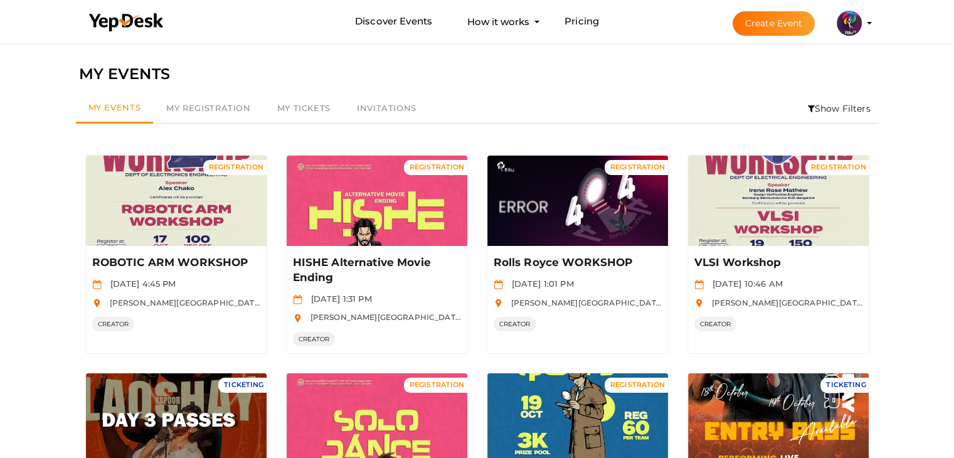
click at [853, 24] on img at bounding box center [849, 23] width 25 height 25
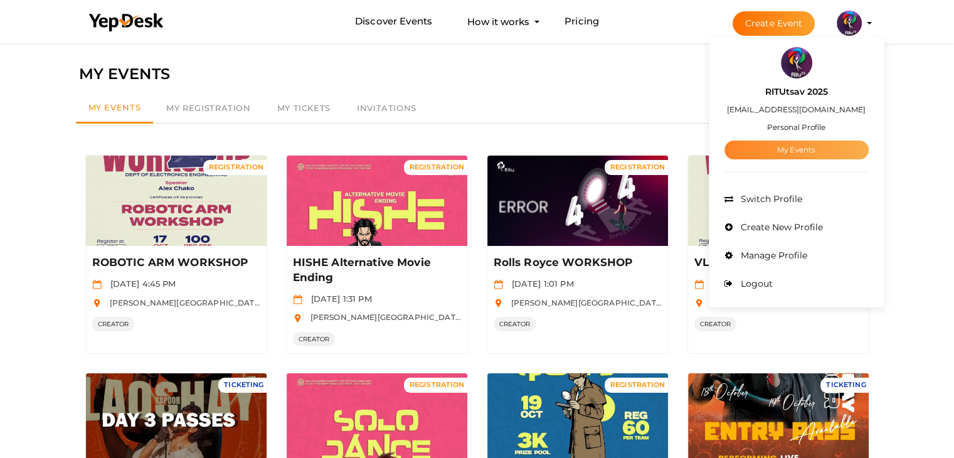
click at [793, 154] on link "My Events" at bounding box center [797, 150] width 144 height 19
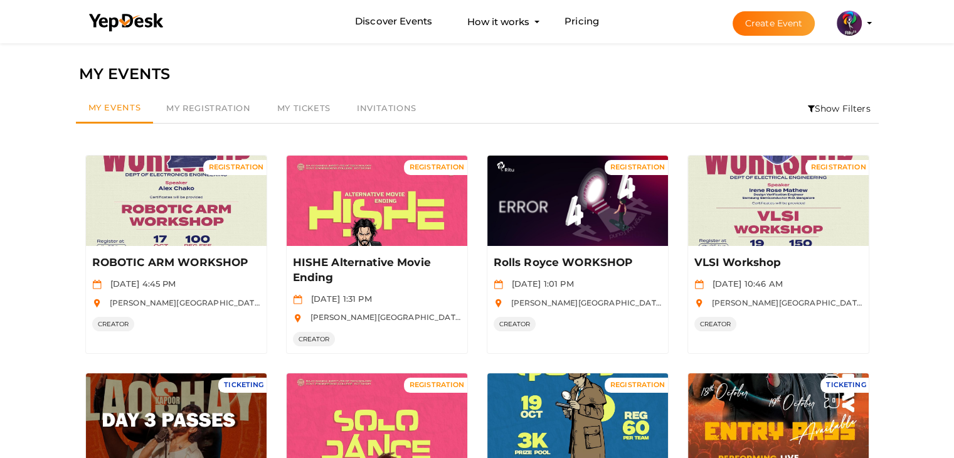
click at [853, 21] on img at bounding box center [849, 23] width 25 height 25
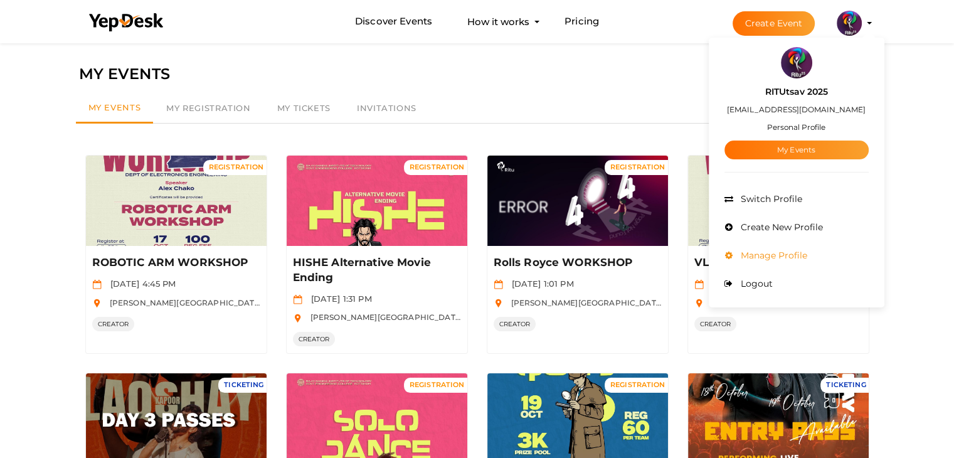
click at [771, 250] on span "Manage Profile" at bounding box center [773, 255] width 70 height 11
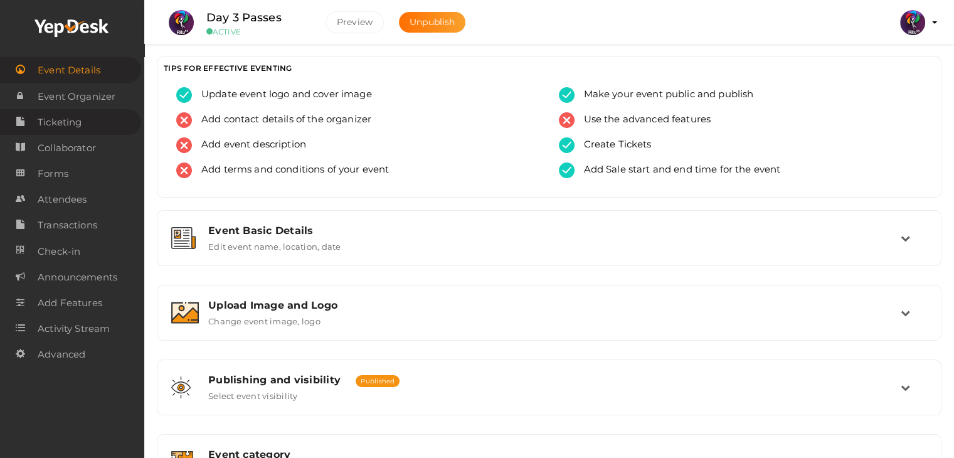
click at [49, 122] on span "Ticketing" at bounding box center [60, 122] width 44 height 25
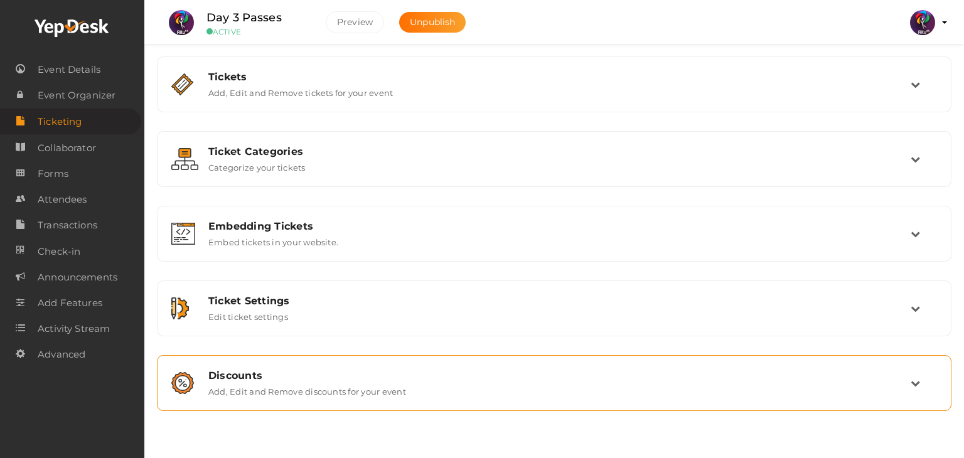
click at [383, 374] on div "Discounts" at bounding box center [559, 375] width 702 height 12
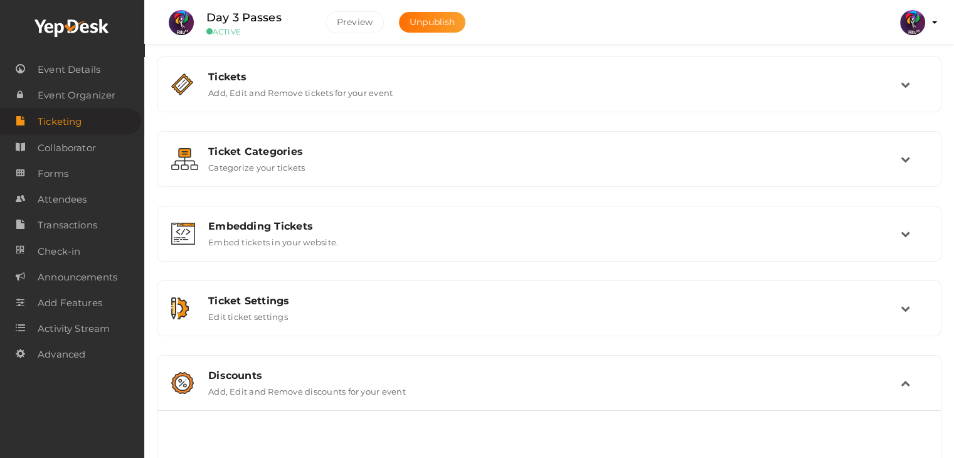
click at [444, 388] on div "Discounts Add, Edit and Remove discounts for your event" at bounding box center [550, 382] width 702 height 27
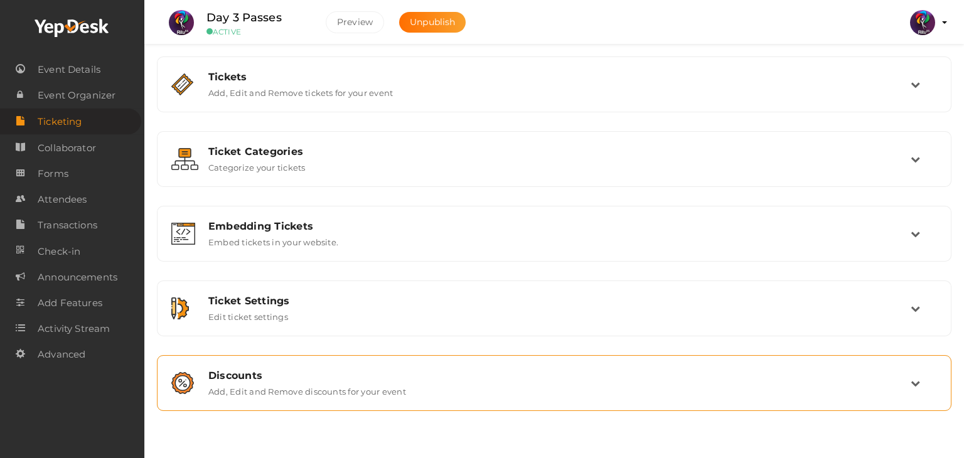
click at [444, 388] on div "Discounts Add, Edit and Remove discounts for your event" at bounding box center [554, 382] width 711 height 27
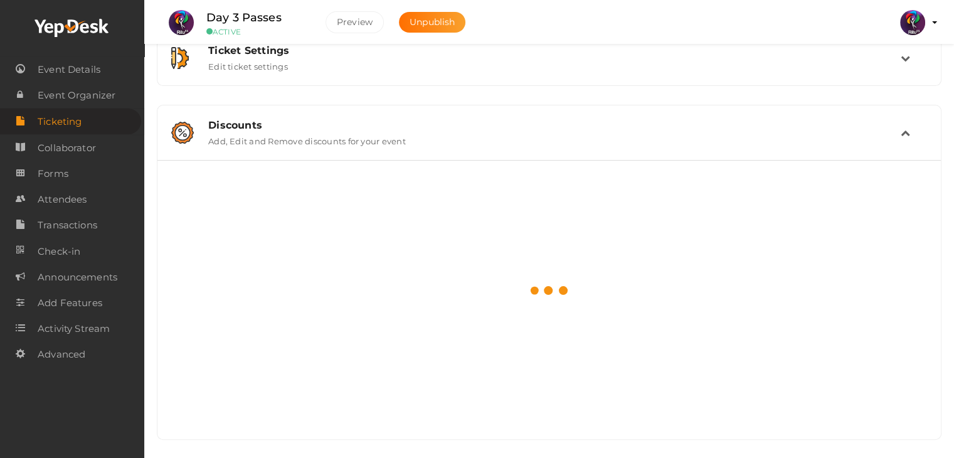
scroll to position [124, 0]
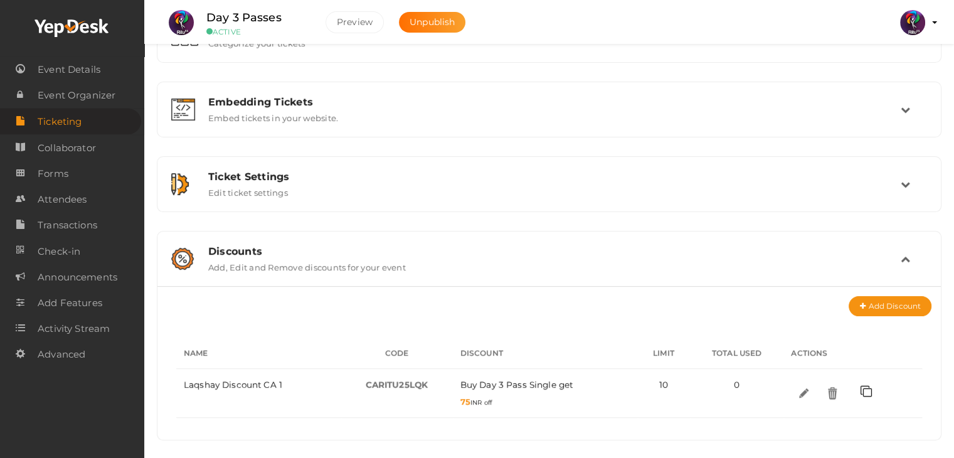
click at [629, 249] on div "Discounts" at bounding box center [554, 251] width 693 height 12
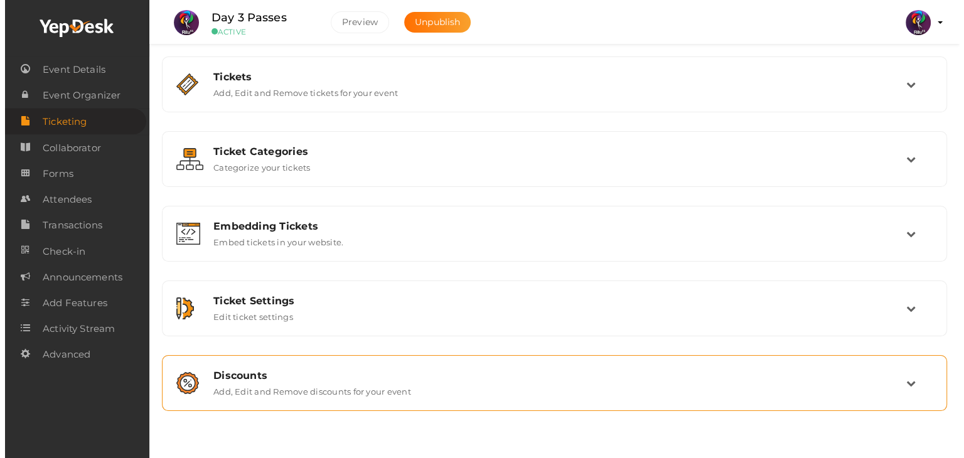
scroll to position [0, 0]
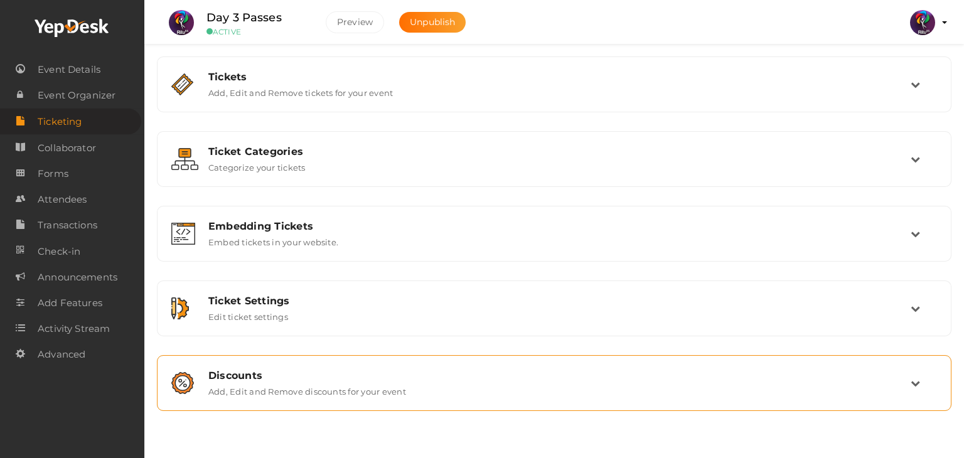
click at [512, 372] on div "Discounts" at bounding box center [559, 375] width 702 height 12
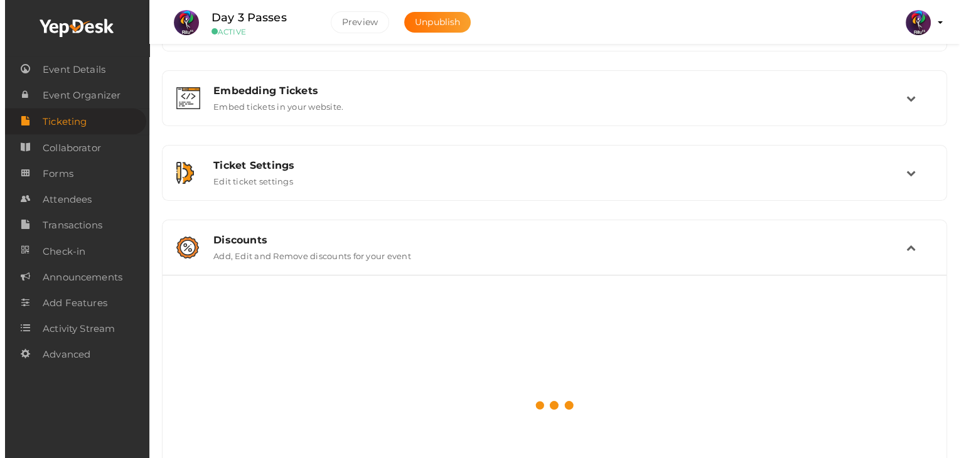
scroll to position [124, 0]
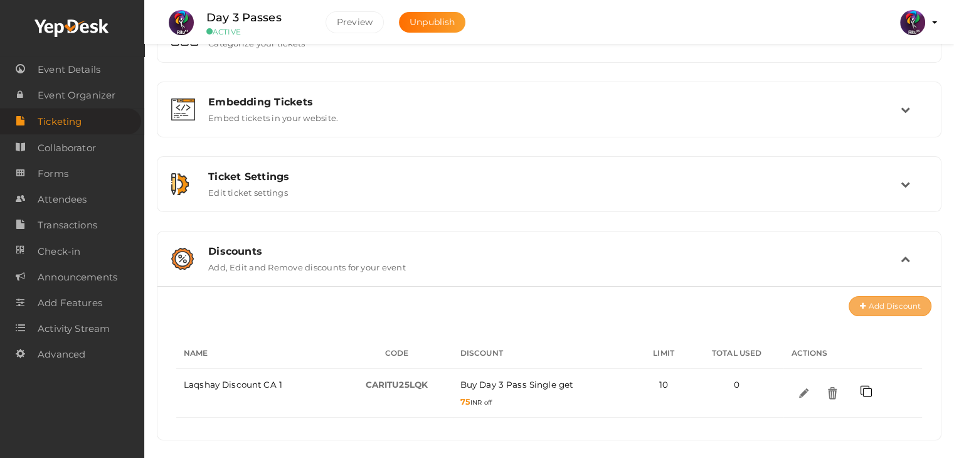
drag, startPoint x: 867, startPoint y: 302, endPoint x: 906, endPoint y: 303, distance: 38.9
click at [906, 303] on button "Add Discount" at bounding box center [890, 306] width 83 height 20
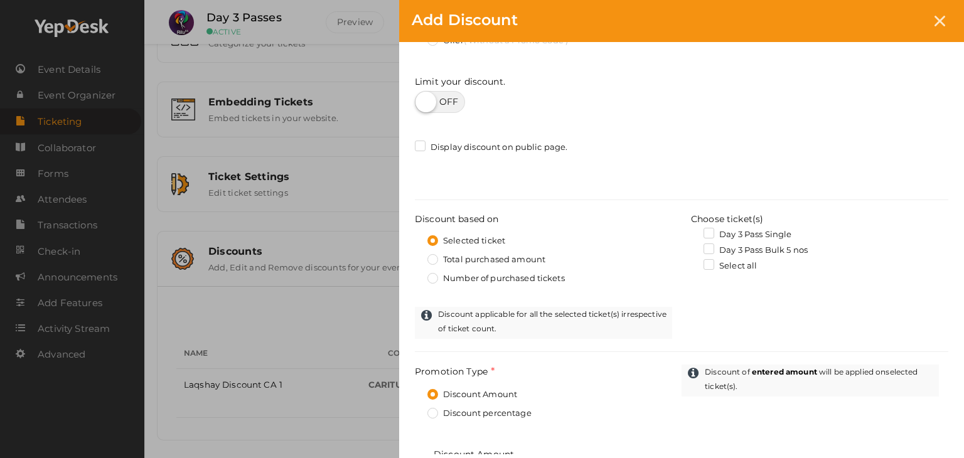
scroll to position [183, 0]
click at [710, 234] on label "Day 3 Pass Single" at bounding box center [747, 233] width 88 height 13
click at [691, 230] on input "Day 3 Pass Single" at bounding box center [691, 230] width 0 height 0
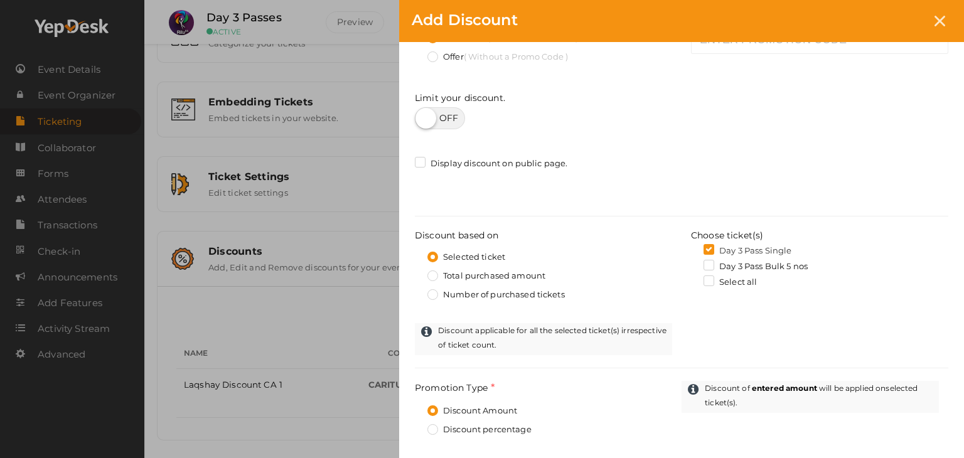
scroll to position [142, 0]
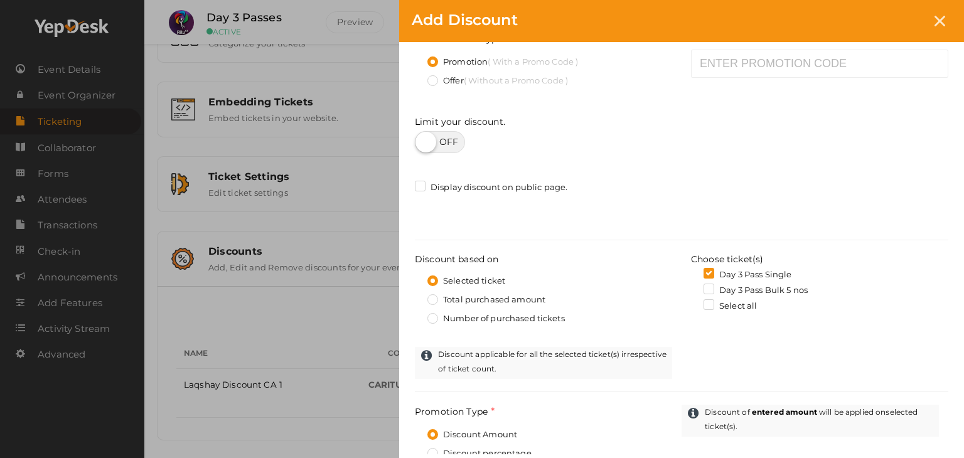
click at [451, 137] on label at bounding box center [440, 142] width 50 height 22
click at [423, 137] on input "checkbox" at bounding box center [419, 138] width 8 height 8
checkbox input "true"
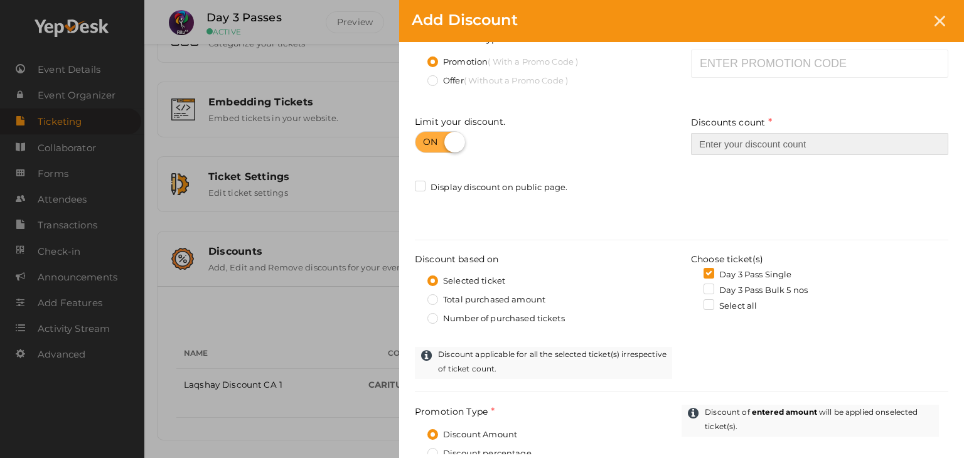
click at [761, 143] on input "number" at bounding box center [819, 144] width 257 height 22
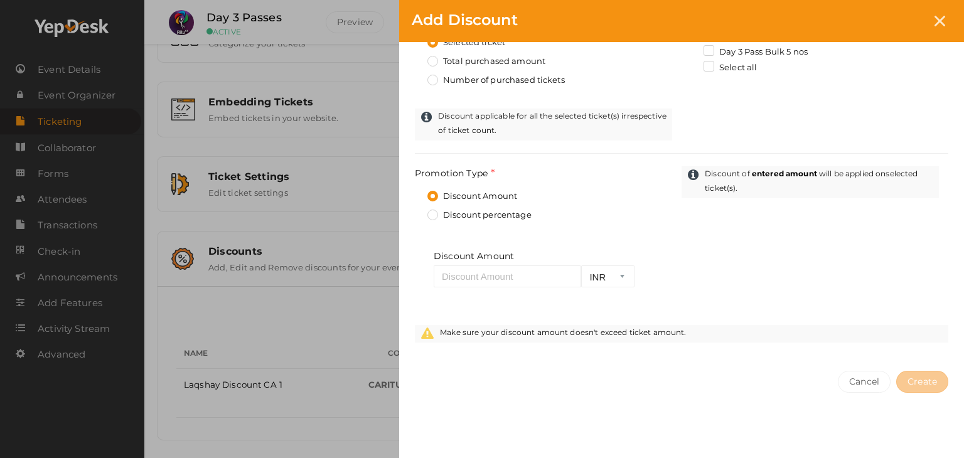
type input "15"
click at [484, 267] on input "number" at bounding box center [506, 276] width 147 height 22
click at [858, 389] on button "Cancel" at bounding box center [863, 382] width 53 height 22
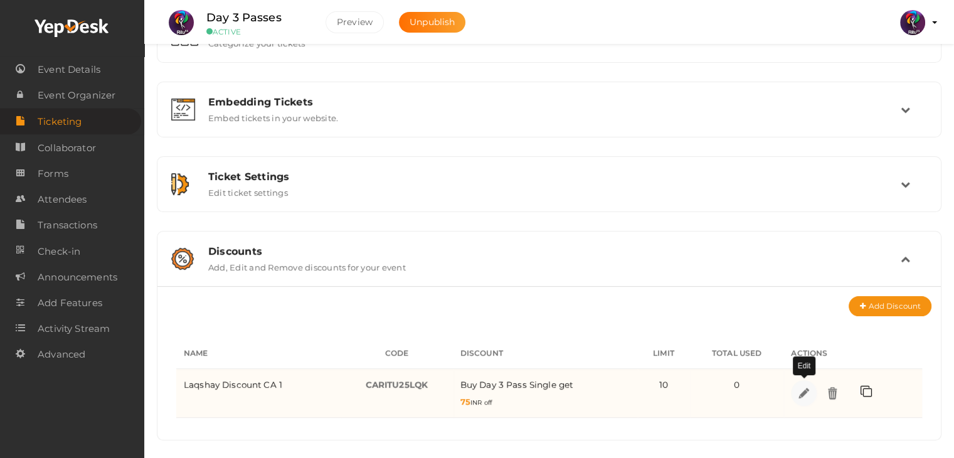
click at [808, 390] on img at bounding box center [804, 393] width 14 height 14
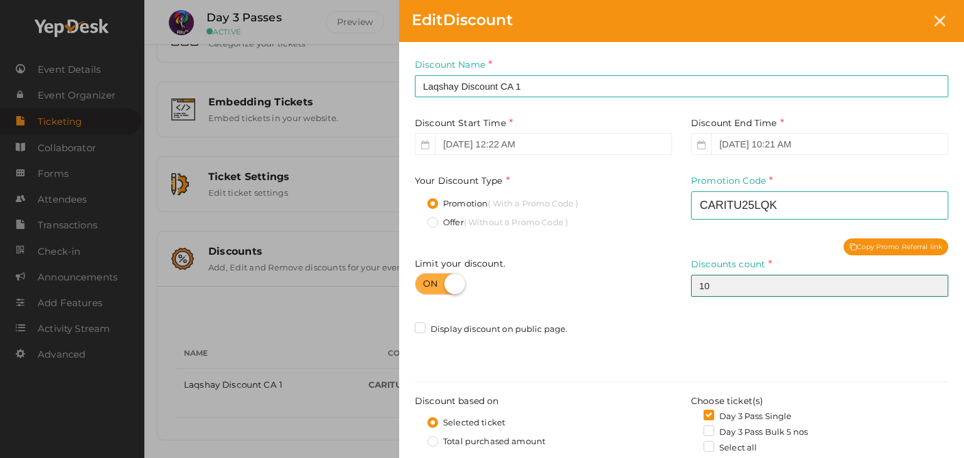
click at [755, 289] on input "10" at bounding box center [819, 286] width 257 height 22
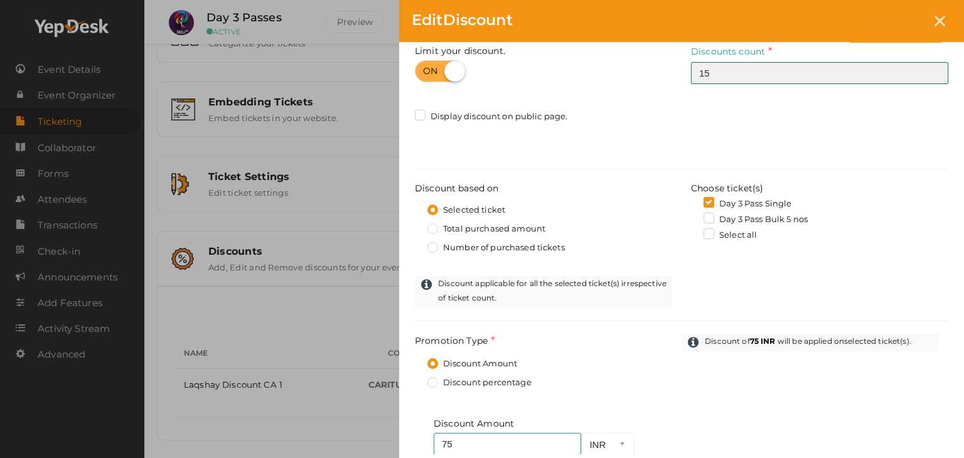
scroll to position [218, 0]
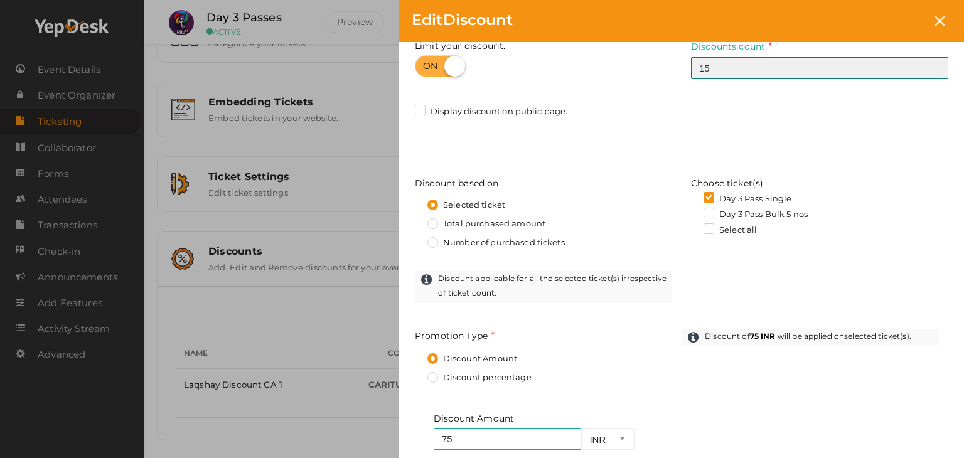
type input "15"
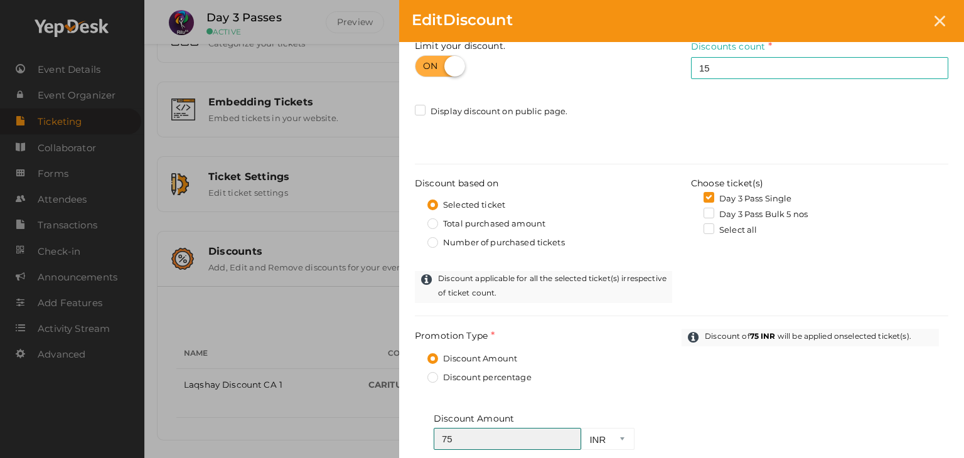
click at [497, 432] on input "75" at bounding box center [506, 439] width 147 height 22
type input "7"
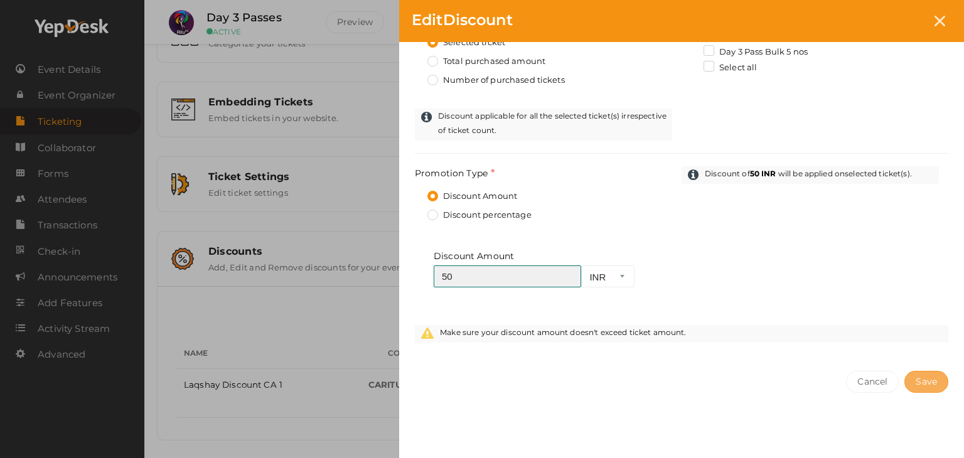
type input "50"
click at [925, 377] on span "Save" at bounding box center [925, 381] width 21 height 11
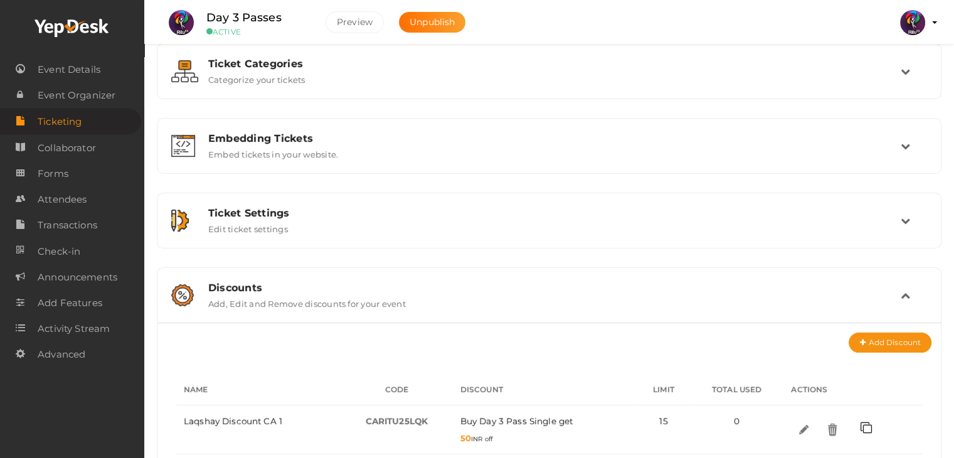
scroll to position [87, 0]
click at [908, 292] on icon at bounding box center [905, 295] width 9 height 9
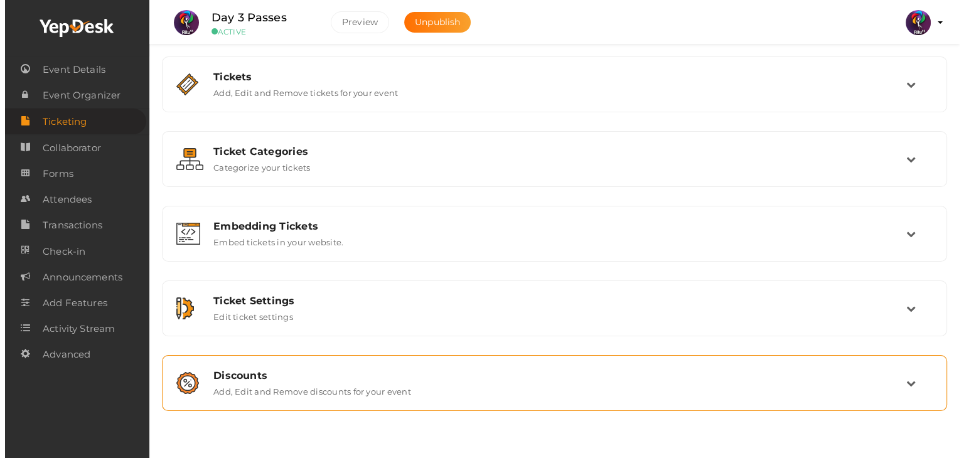
scroll to position [0, 0]
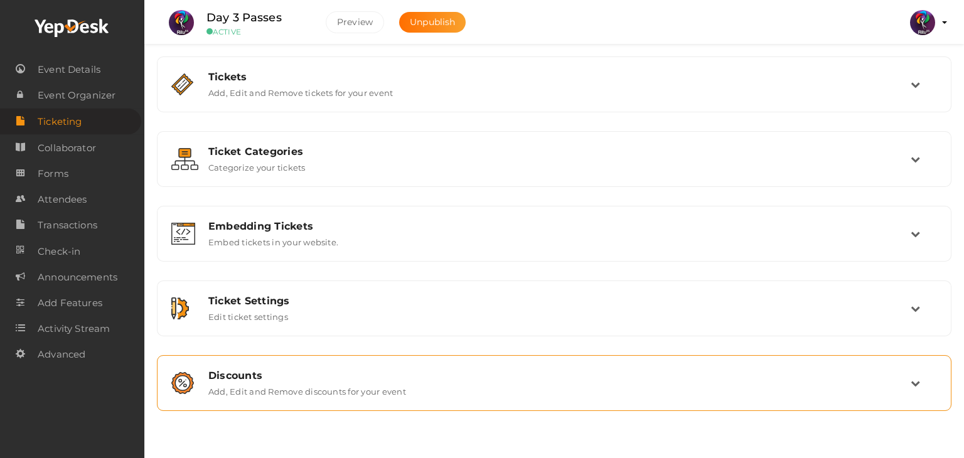
click at [906, 362] on div "Discounts Add, Edit and Remove discounts for your event" at bounding box center [554, 383] width 780 height 42
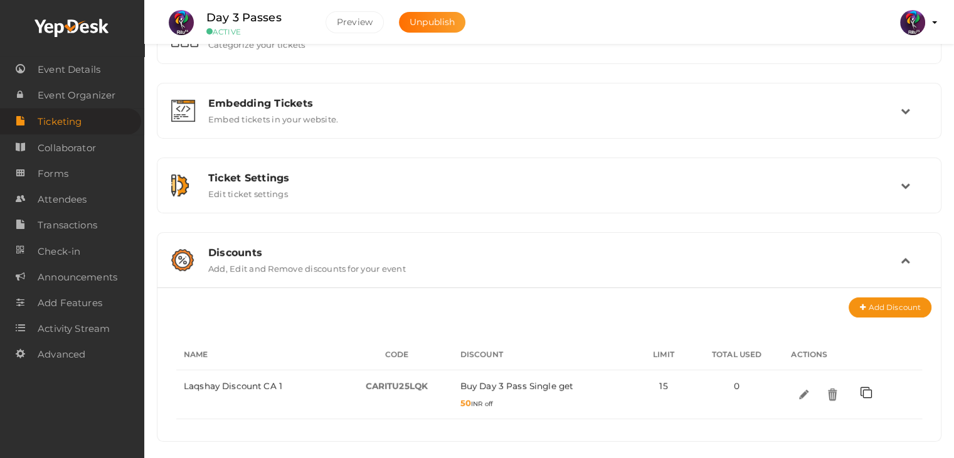
scroll to position [124, 0]
click at [916, 257] on td at bounding box center [914, 258] width 26 height 27
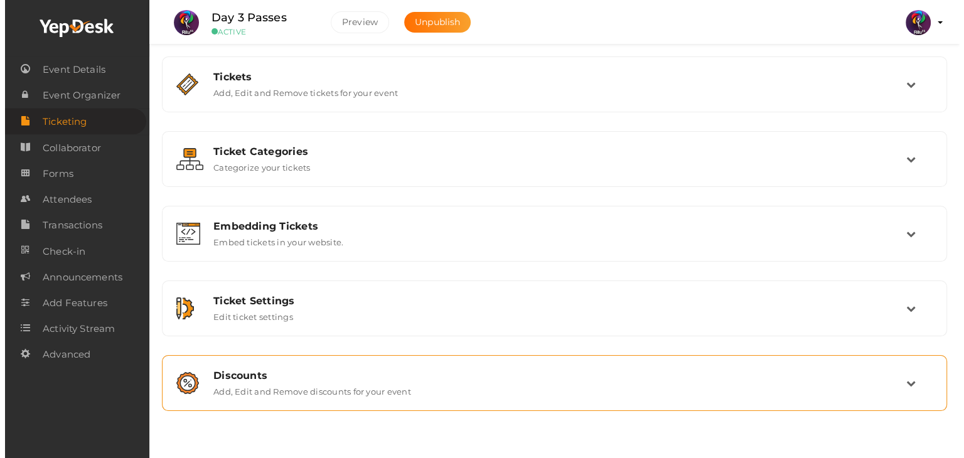
scroll to position [0, 0]
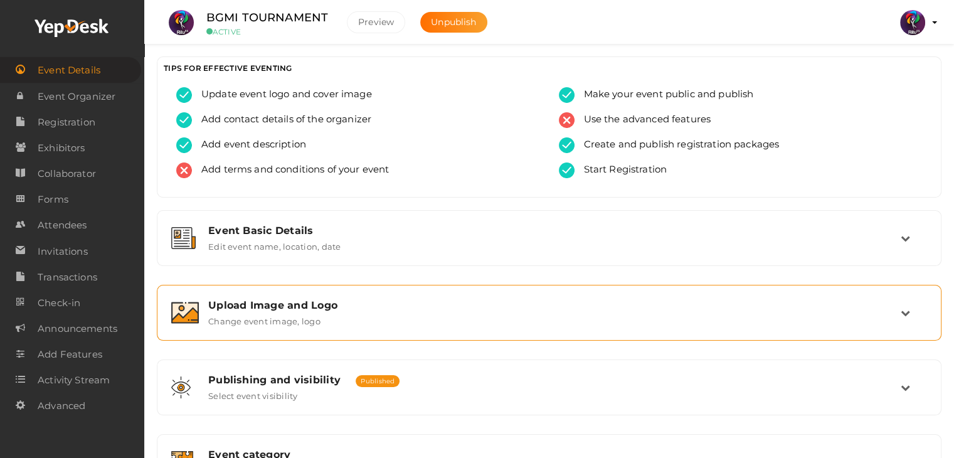
click at [499, 317] on div "Upload Image and Logo Change event image, logo" at bounding box center [550, 312] width 702 height 27
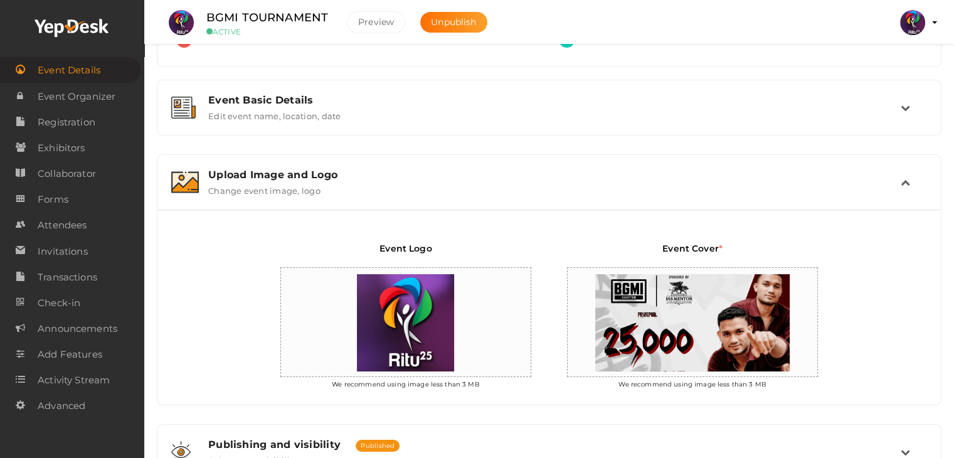
scroll to position [132, 0]
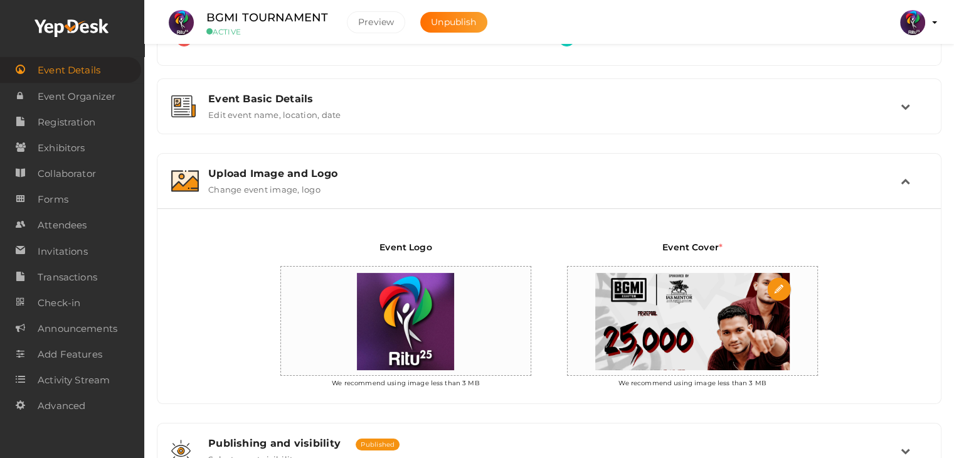
click at [645, 337] on img at bounding box center [692, 322] width 207 height 110
click at [778, 279] on input "file" at bounding box center [779, 289] width 25 height 25
type input "C:\fakepath\BGMI Single.jpg"
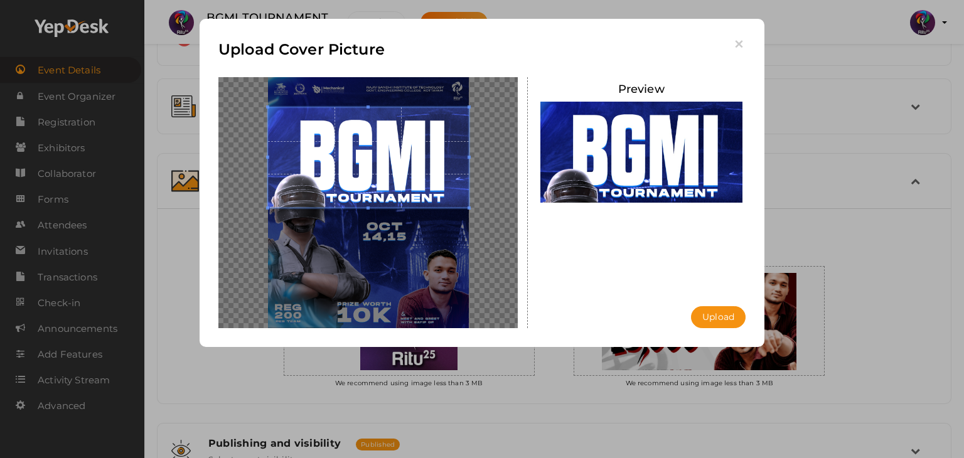
drag, startPoint x: 449, startPoint y: 228, endPoint x: 449, endPoint y: 172, distance: 55.8
click at [449, 172] on span at bounding box center [368, 157] width 201 height 100
click at [711, 312] on button "Upload" at bounding box center [718, 317] width 55 height 22
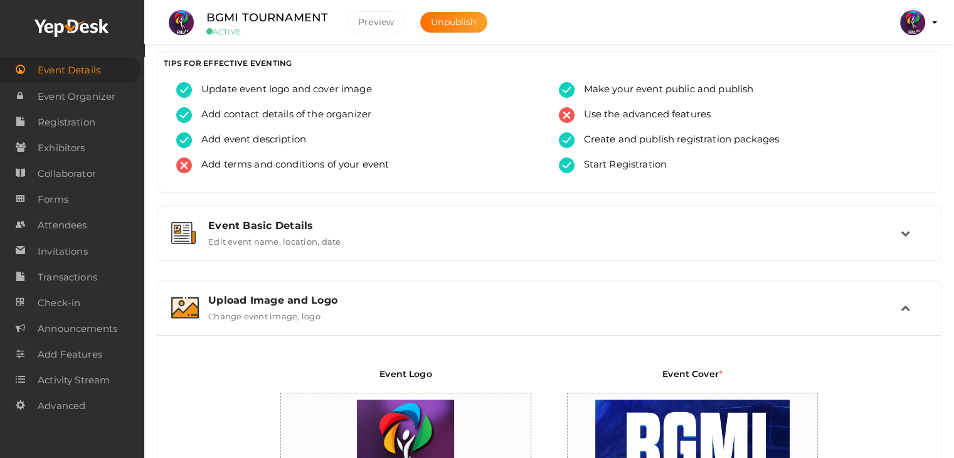
scroll to position [3, 0]
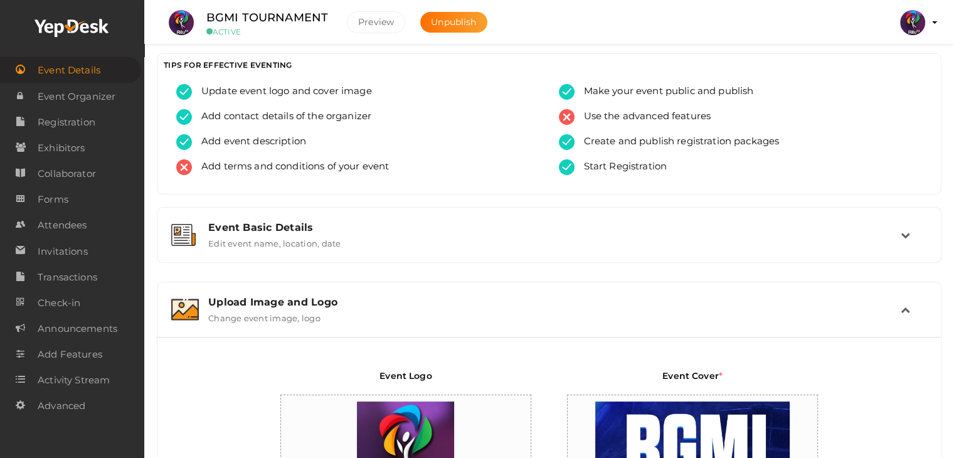
click at [898, 297] on div "Upload Image and Logo" at bounding box center [554, 302] width 693 height 12
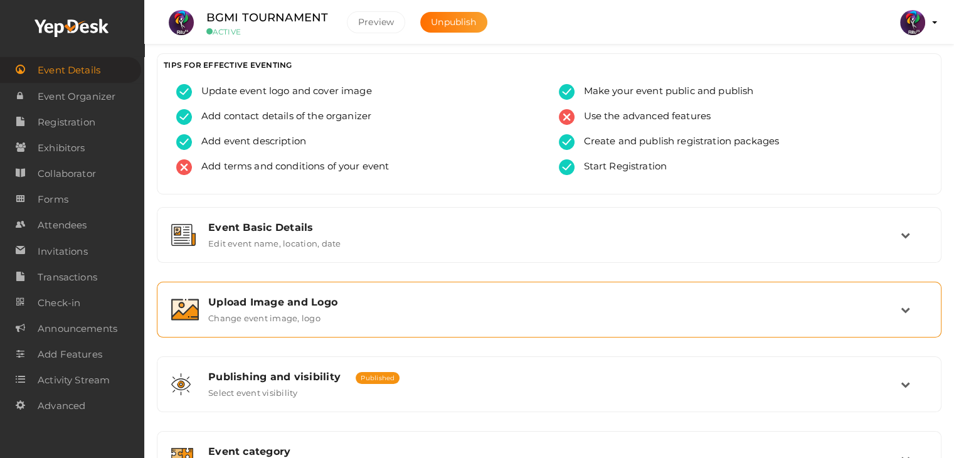
scroll to position [211, 0]
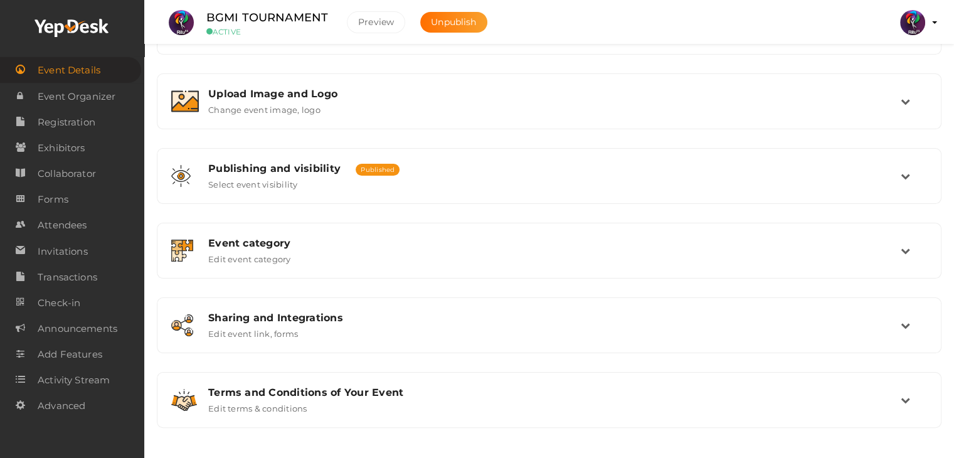
click at [908, 13] on img at bounding box center [912, 22] width 25 height 25
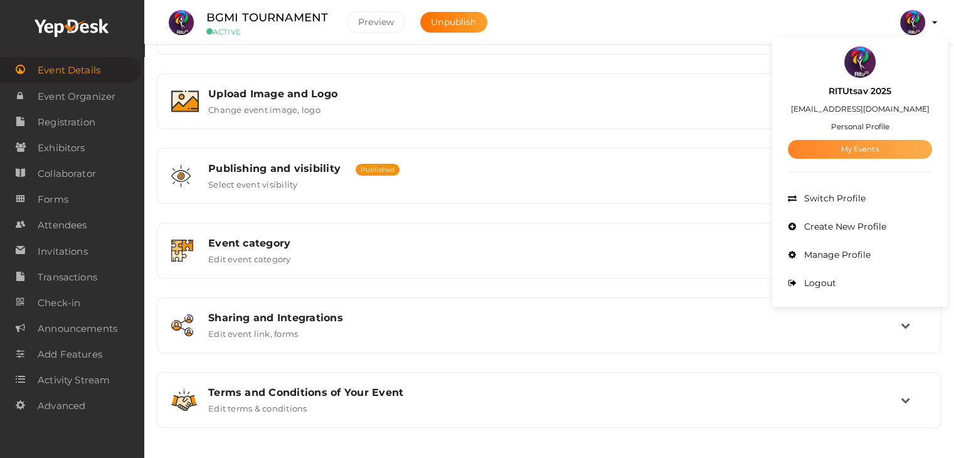
click at [889, 154] on link "My Events" at bounding box center [860, 149] width 144 height 19
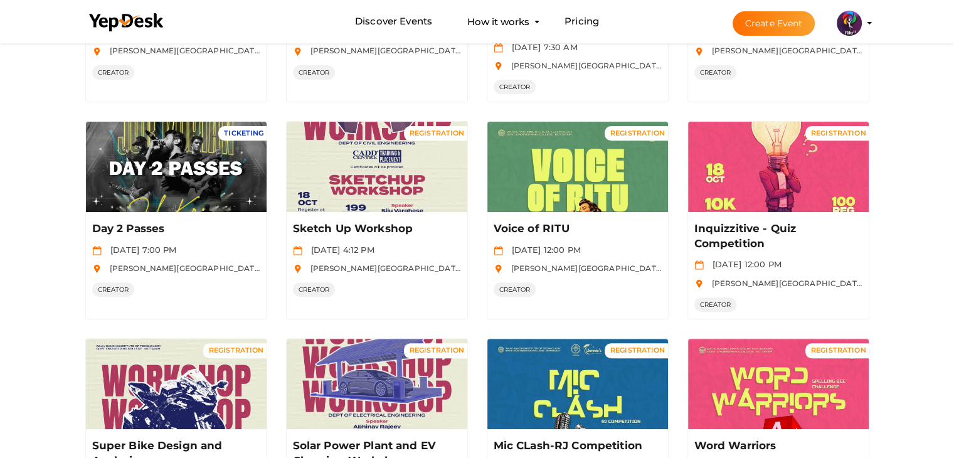
scroll to position [625, 0]
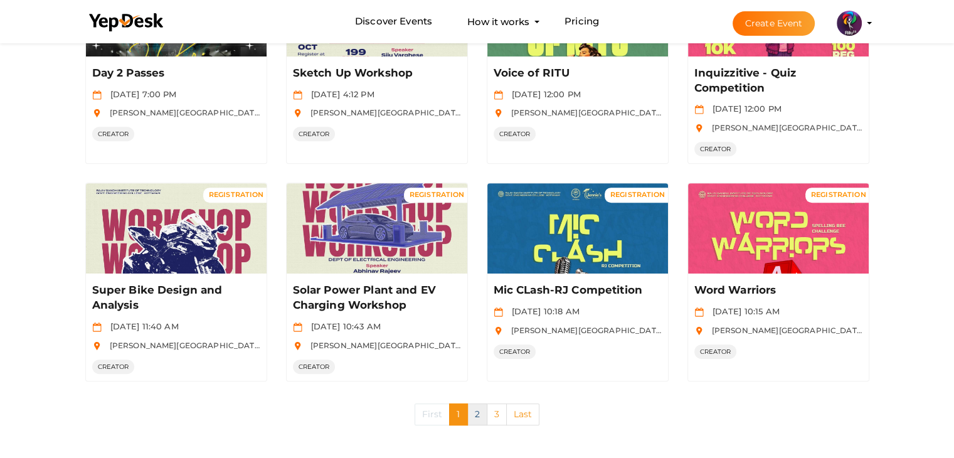
click at [475, 414] on link "2" at bounding box center [477, 414] width 20 height 22
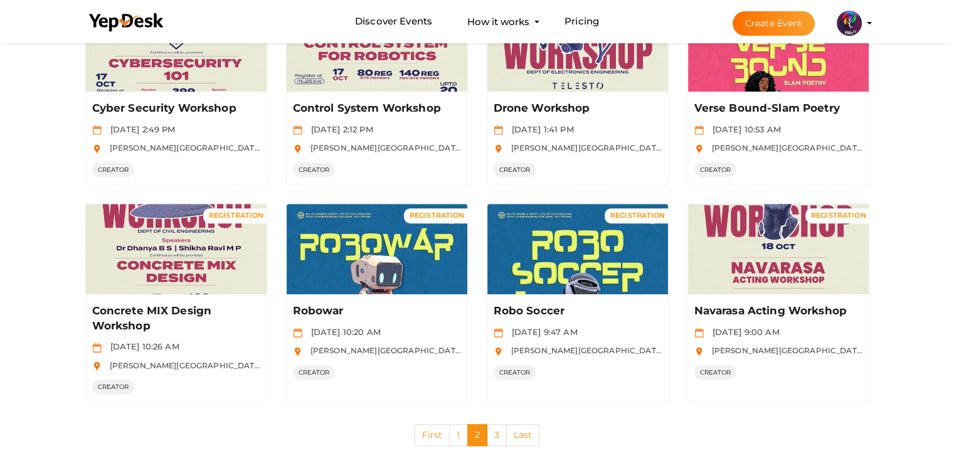
scroll to position [489, 0]
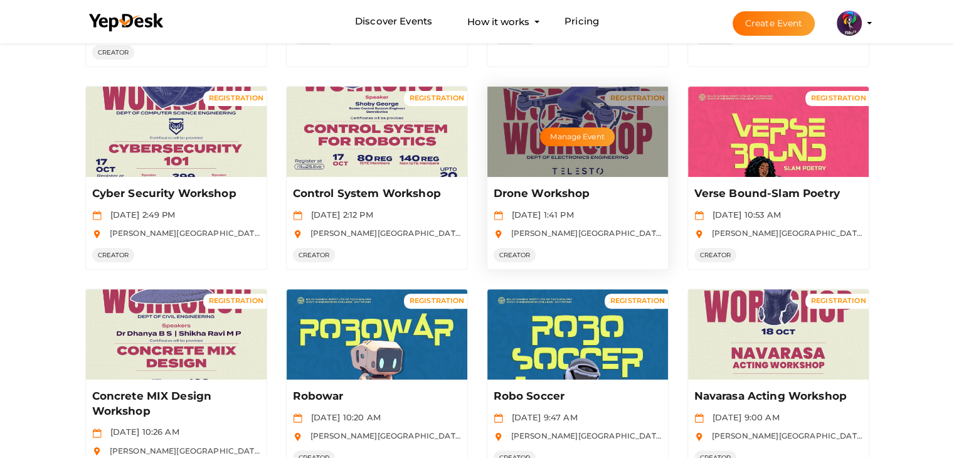
click at [583, 199] on p "Drone Workshop" at bounding box center [576, 193] width 165 height 15
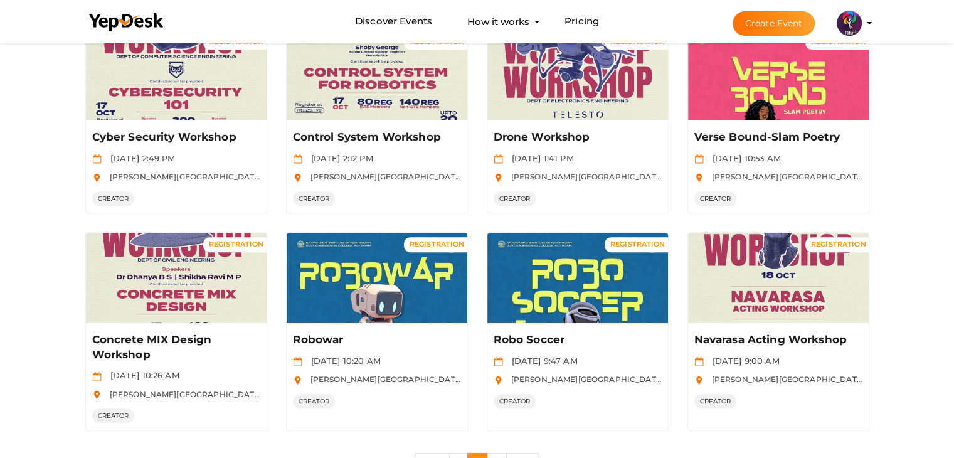
scroll to position [595, 0]
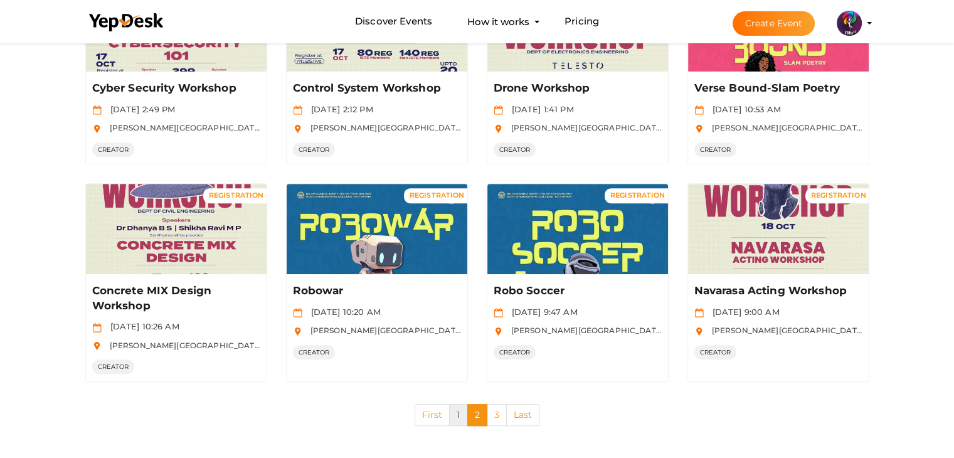
click at [455, 411] on link "1" at bounding box center [458, 415] width 18 height 22
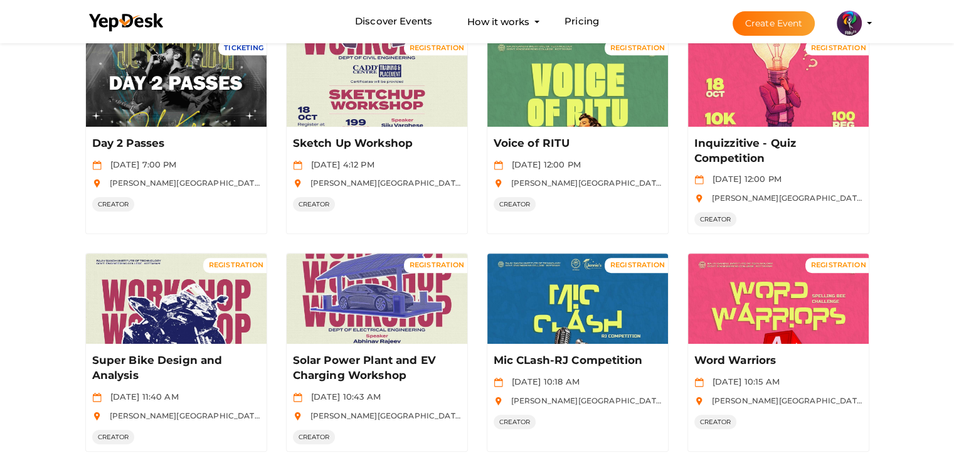
scroll to position [625, 0]
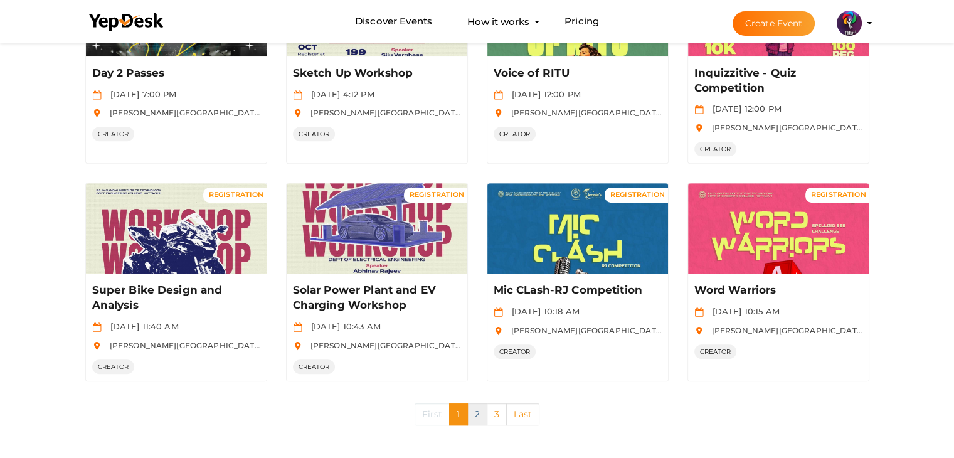
click at [479, 420] on link "2" at bounding box center [477, 414] width 20 height 22
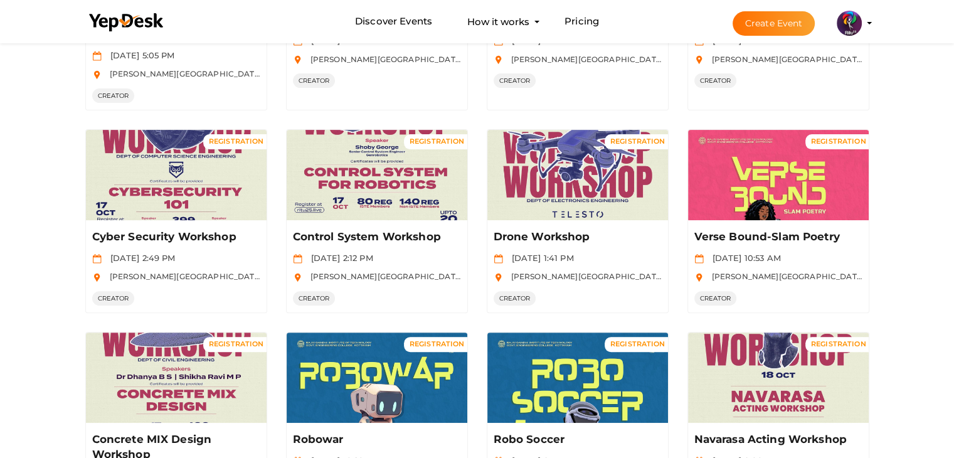
scroll to position [448, 0]
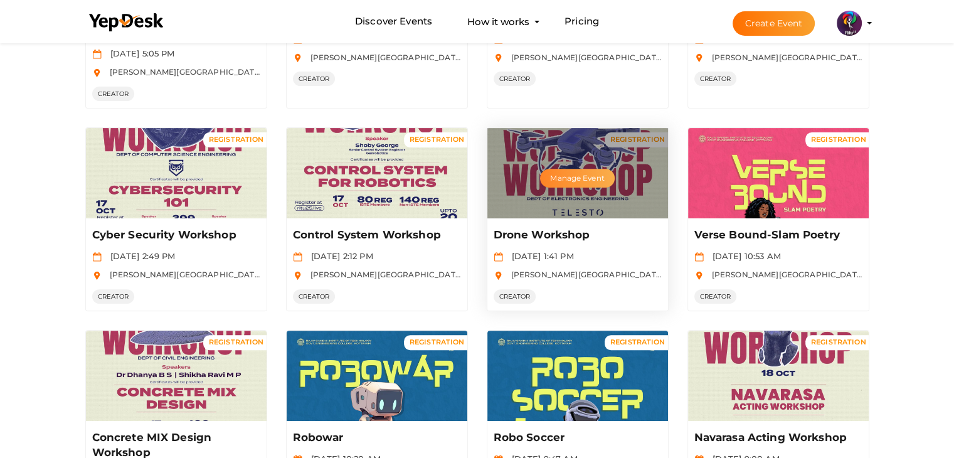
click at [588, 177] on button "Manage Event" at bounding box center [577, 178] width 74 height 19
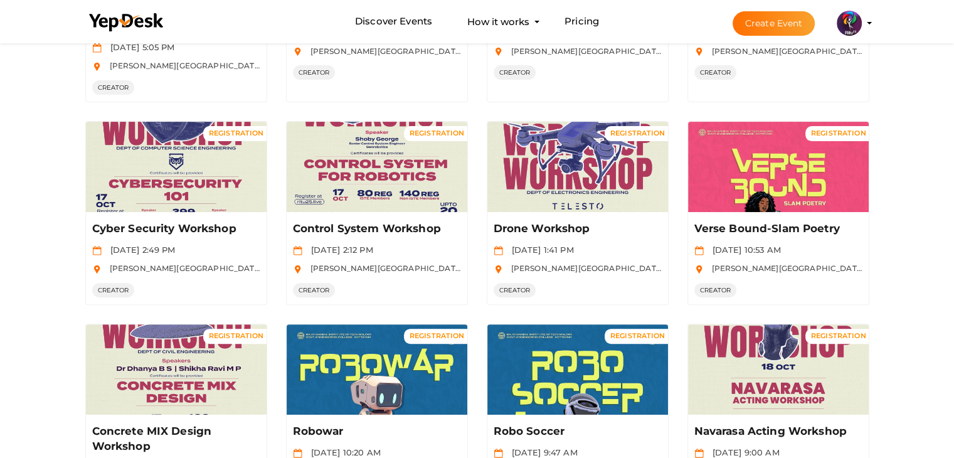
scroll to position [0, 0]
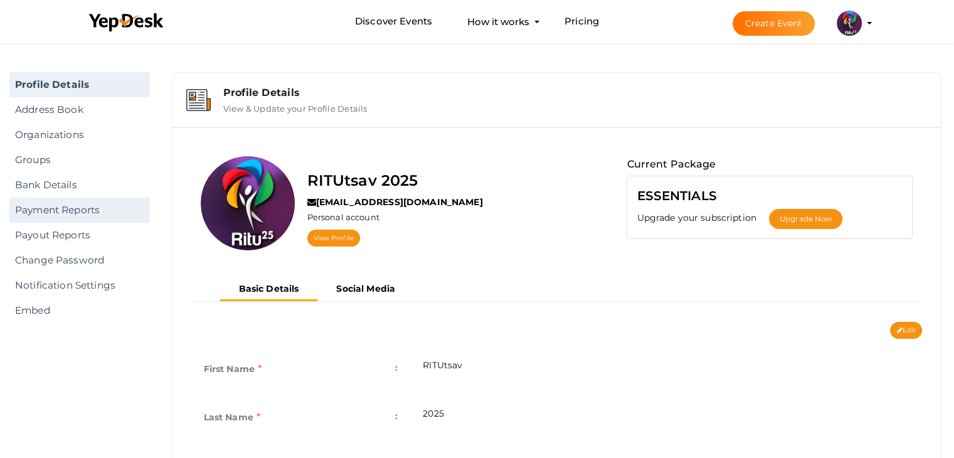
click at [75, 220] on link "Payment Reports" at bounding box center [79, 210] width 141 height 25
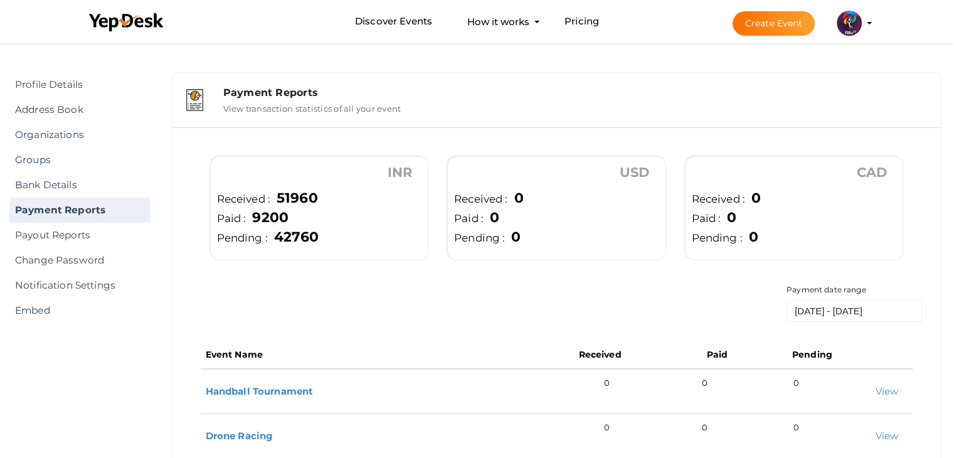
click at [414, 236] on li "Pending : 42760" at bounding box center [319, 236] width 205 height 19
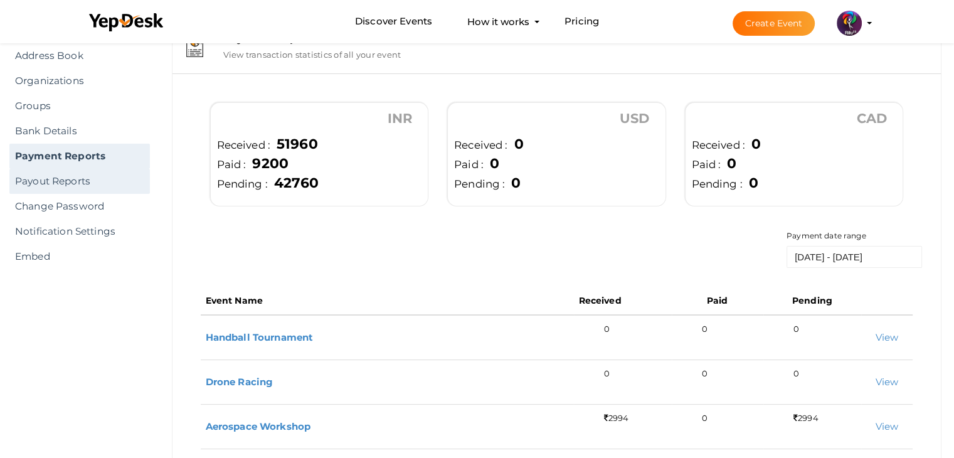
scroll to position [53, 0]
click at [115, 174] on link "Payout Reports" at bounding box center [79, 182] width 141 height 25
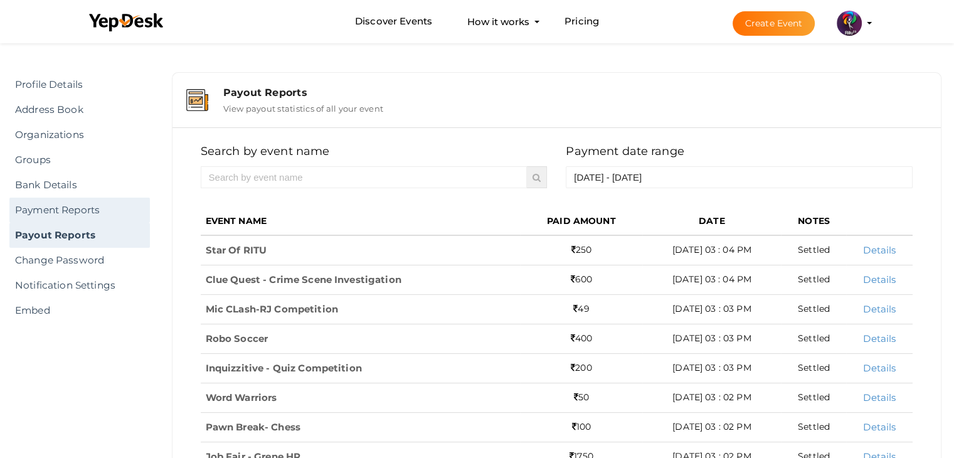
click at [91, 210] on link "Payment Reports" at bounding box center [79, 210] width 141 height 25
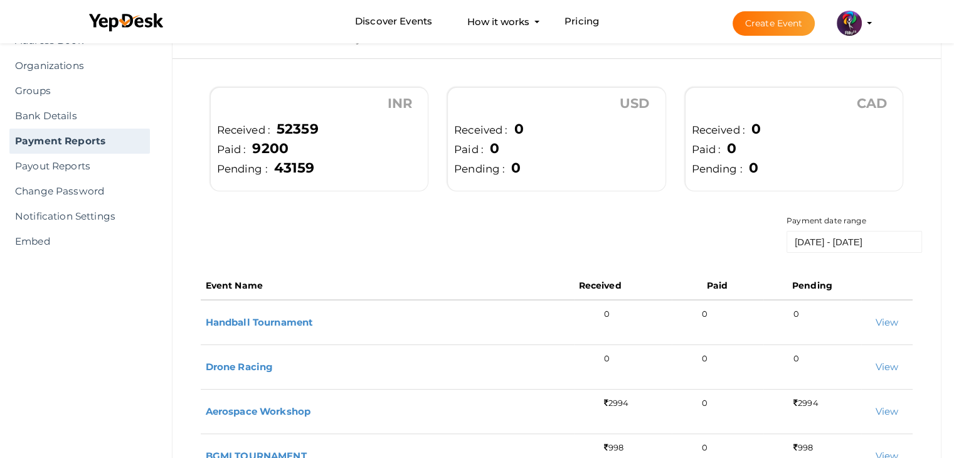
scroll to position [70, 0]
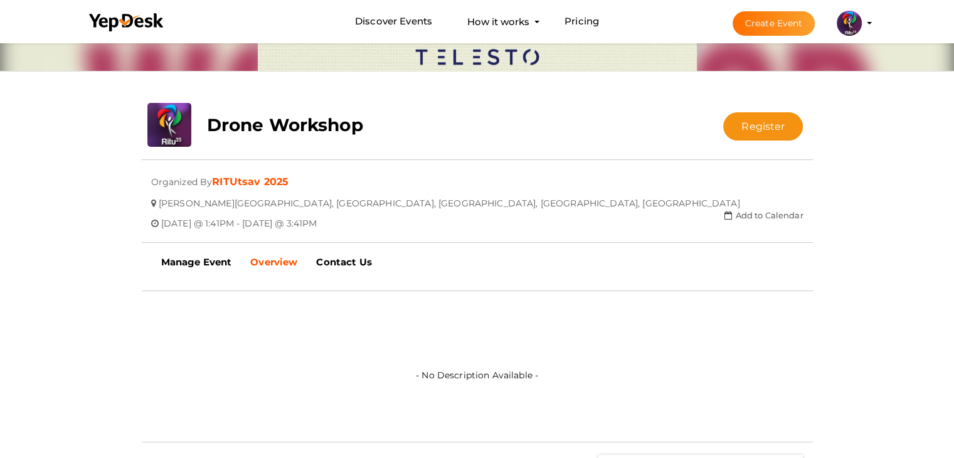
scroll to position [161, 0]
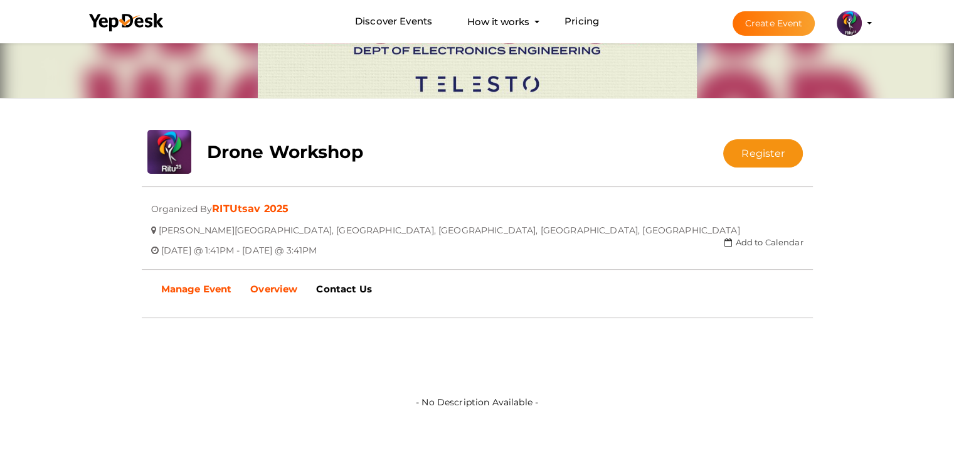
click at [218, 294] on link "Manage Event" at bounding box center [197, 288] width 90 height 31
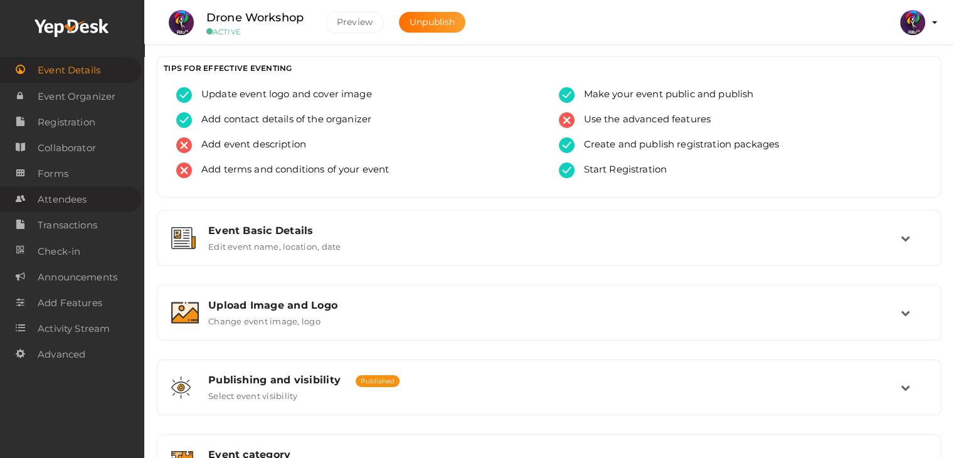
click at [98, 206] on link "Attendees" at bounding box center [70, 199] width 141 height 26
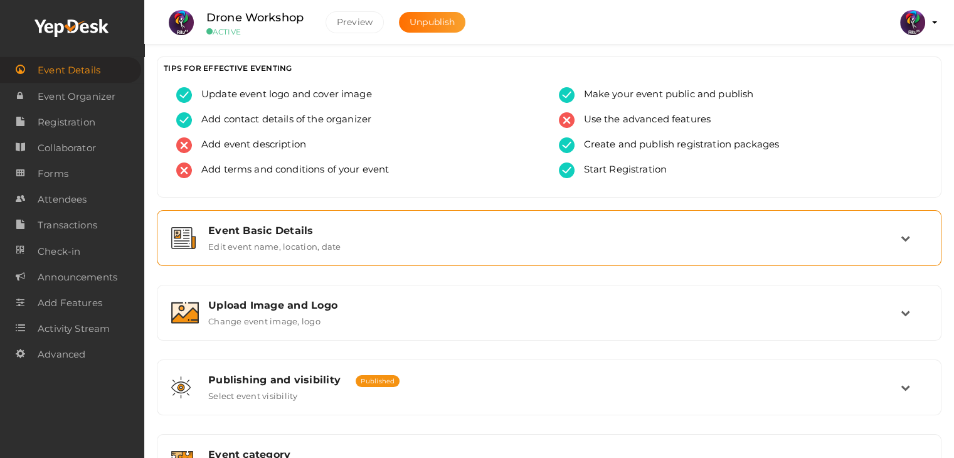
click at [649, 248] on div "Event Basic Details Edit event name, location, date" at bounding box center [550, 238] width 702 height 27
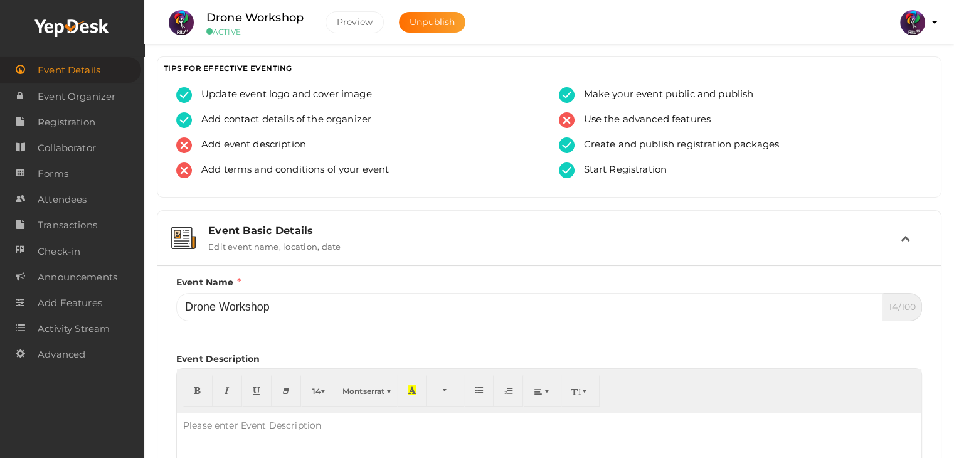
click at [649, 248] on div "Event Basic Details Edit event name, location, date" at bounding box center [550, 238] width 702 height 27
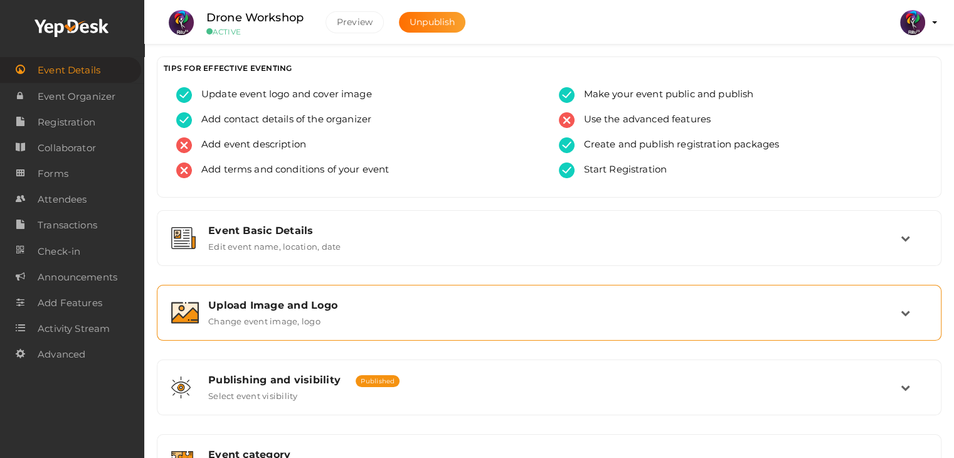
click at [616, 312] on div "Upload Image and Logo Change event image, logo" at bounding box center [550, 312] width 702 height 27
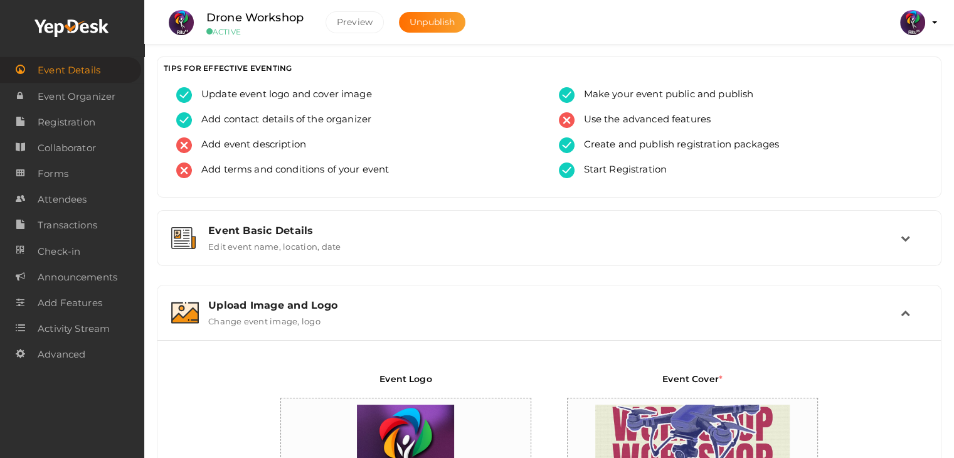
click at [616, 312] on div "Upload Image and Logo Change event image, logo" at bounding box center [550, 312] width 702 height 27
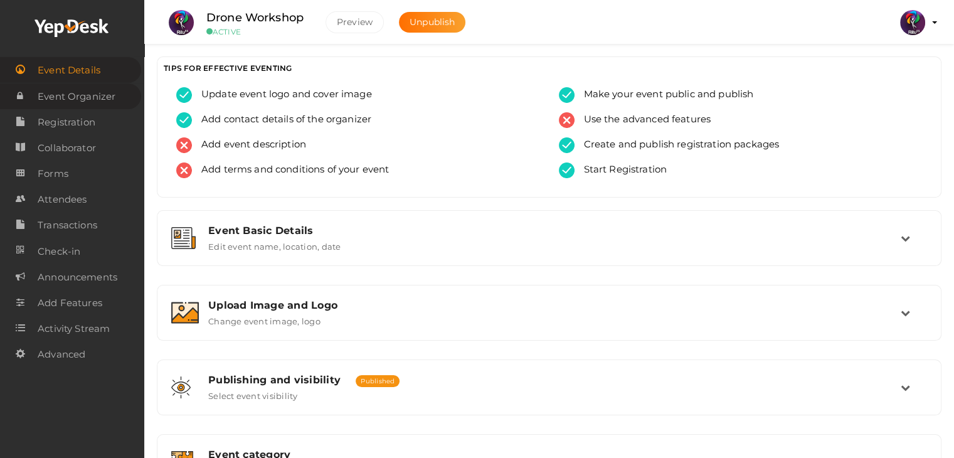
click at [76, 91] on span "Event Organizer" at bounding box center [77, 96] width 78 height 25
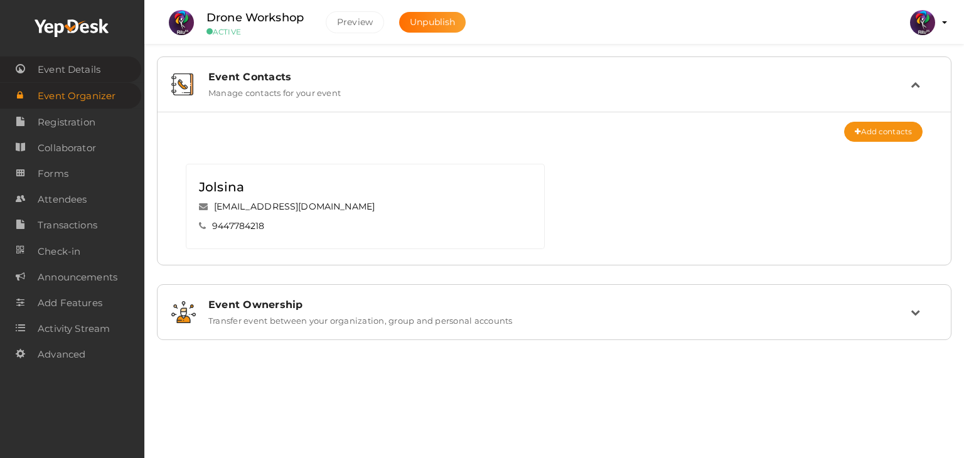
click at [93, 75] on span "Event Details" at bounding box center [69, 69] width 63 height 25
